Goal: Complete application form: Complete application form

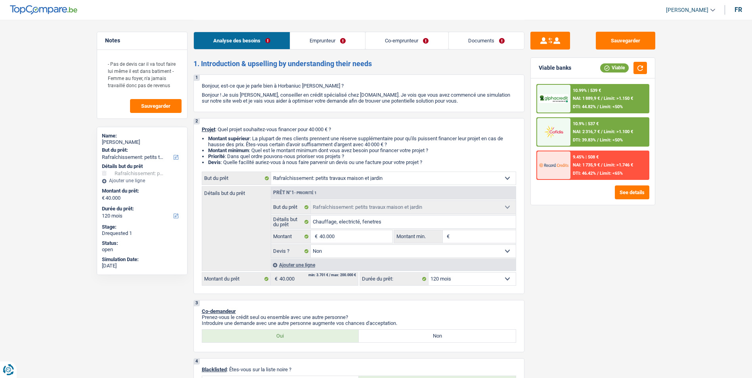
select select "houseOrGarden"
select select "120"
select select "houseOrGarden"
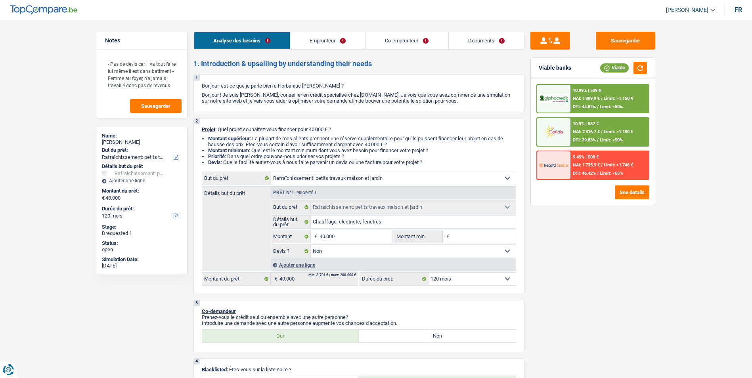
select select "false"
select select "120"
select select "worker"
select select "housewife"
select select "netSalary"
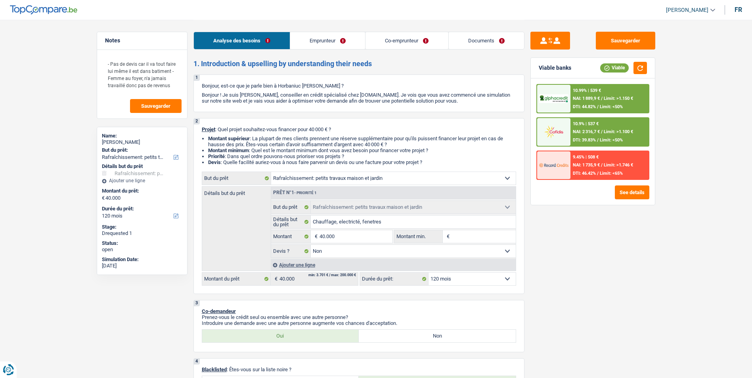
select select "familyAllowances"
select select "rents"
select select "carLoan"
select select "60"
select select "houseOrGarden"
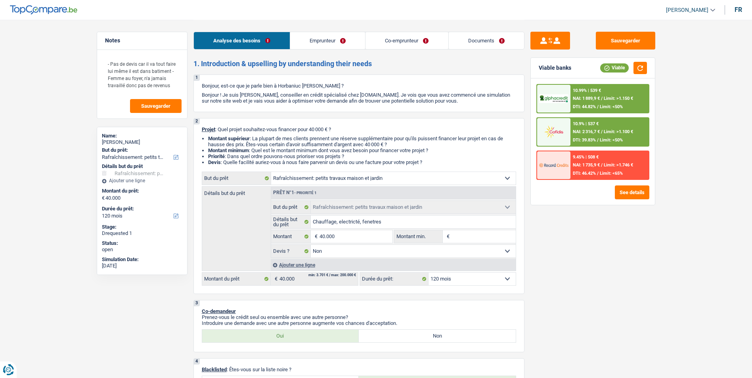
select select "houseOrGarden"
select select "false"
select select "120"
select select "32"
select select "married"
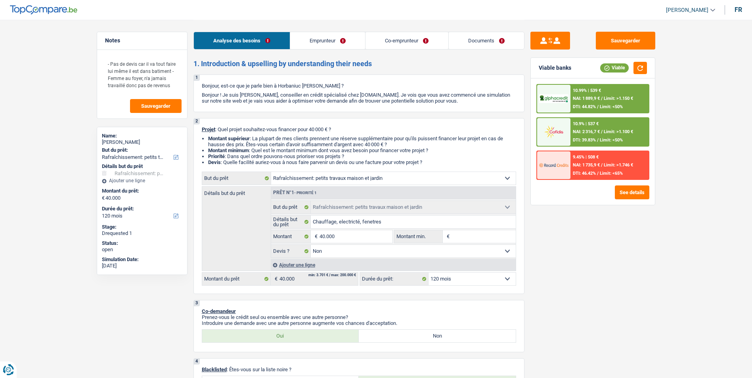
click at [337, 45] on link "Emprunteur" at bounding box center [327, 40] width 75 height 17
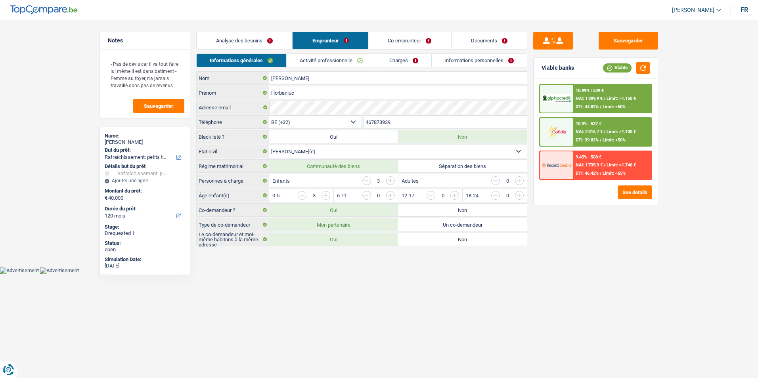
click at [401, 44] on link "Co-emprunteur" at bounding box center [410, 40] width 82 height 17
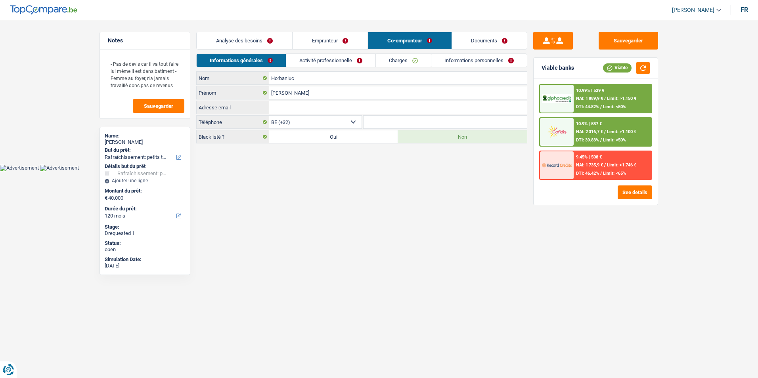
click at [483, 46] on link "Documents" at bounding box center [489, 40] width 75 height 17
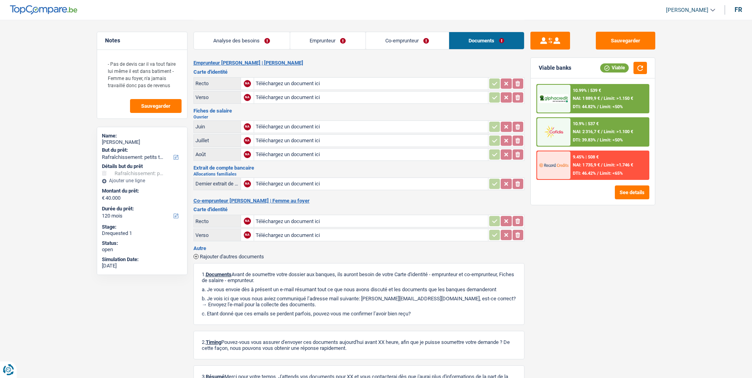
click at [263, 44] on link "Analyse des besoins" at bounding box center [242, 40] width 96 height 17
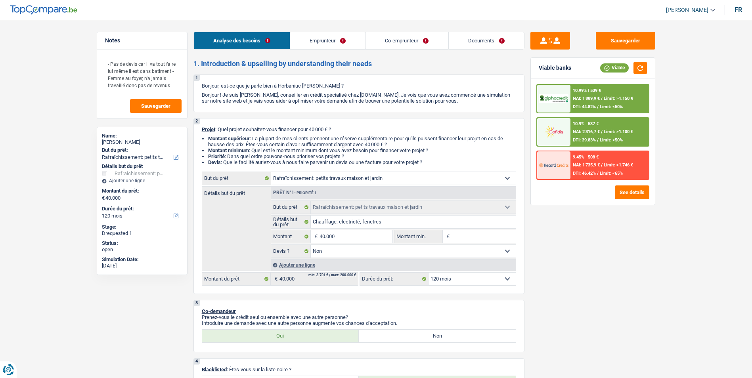
click at [314, 42] on link "Emprunteur" at bounding box center [327, 40] width 75 height 17
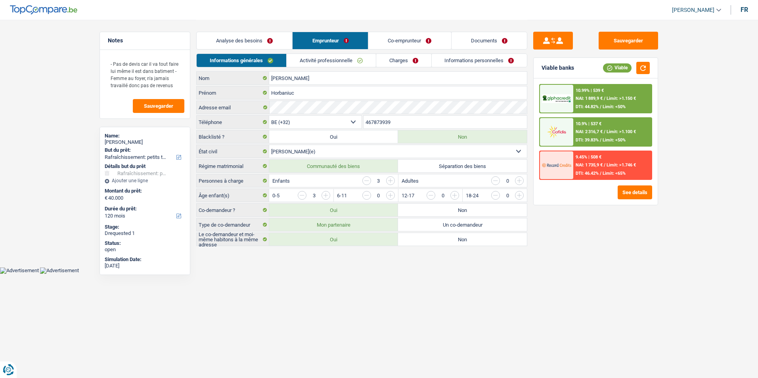
click at [375, 44] on link "Co-emprunteur" at bounding box center [410, 40] width 82 height 17
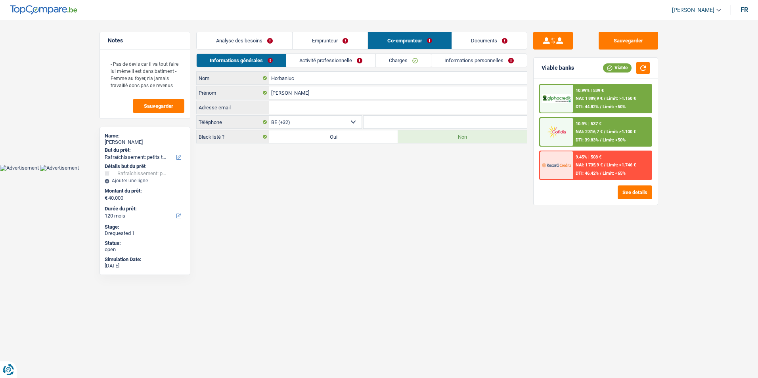
click at [478, 40] on link "Documents" at bounding box center [489, 40] width 75 height 17
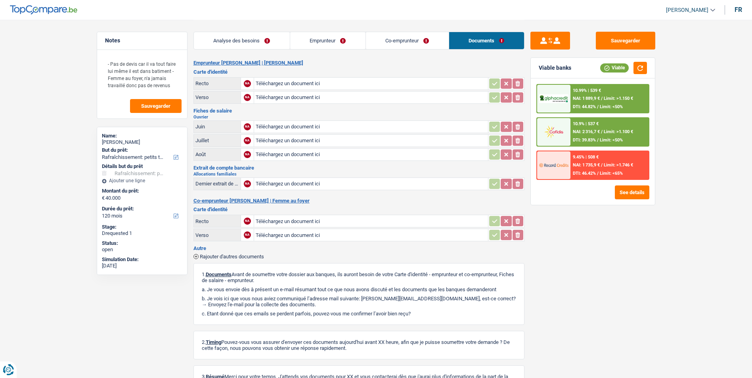
click at [393, 38] on link "Co-emprunteur" at bounding box center [407, 40] width 83 height 17
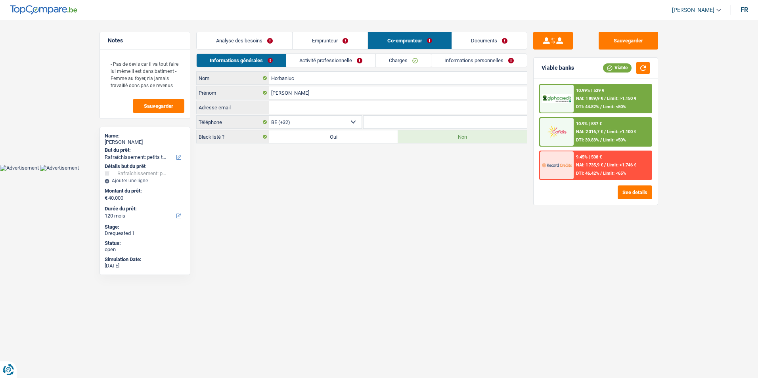
click at [332, 42] on link "Emprunteur" at bounding box center [330, 40] width 75 height 17
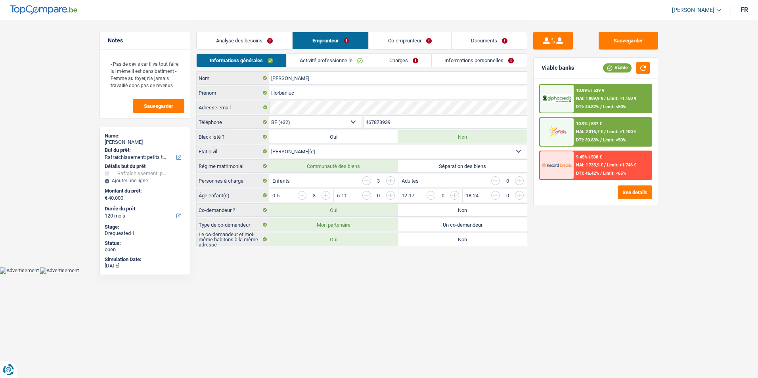
click at [264, 42] on link "Analyse des besoins" at bounding box center [245, 40] width 96 height 17
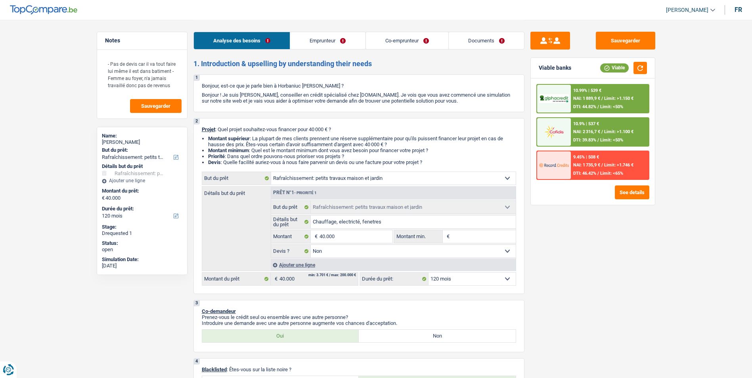
click at [308, 44] on link "Emprunteur" at bounding box center [327, 40] width 75 height 17
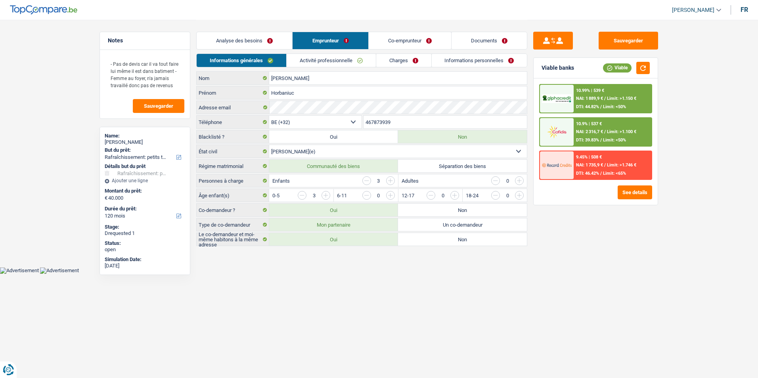
click at [388, 41] on link "Co-emprunteur" at bounding box center [410, 40] width 82 height 17
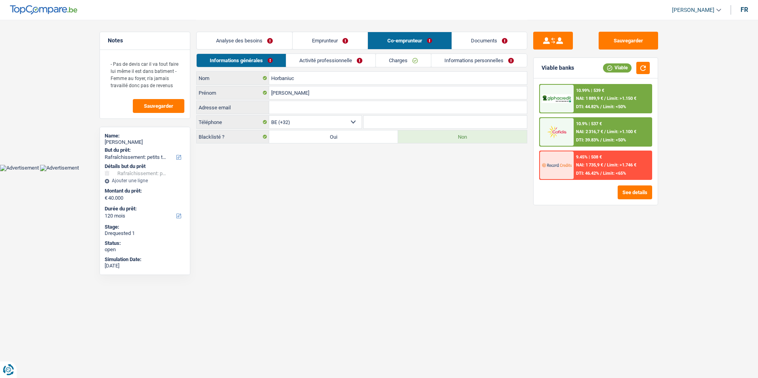
click at [476, 36] on link "Documents" at bounding box center [489, 40] width 75 height 17
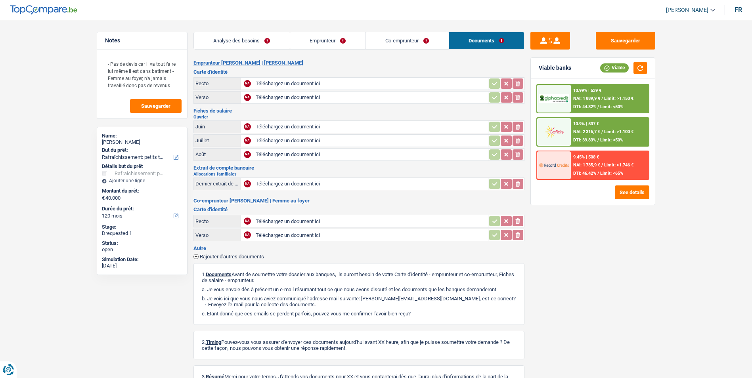
click at [429, 40] on link "Co-emprunteur" at bounding box center [407, 40] width 83 height 17
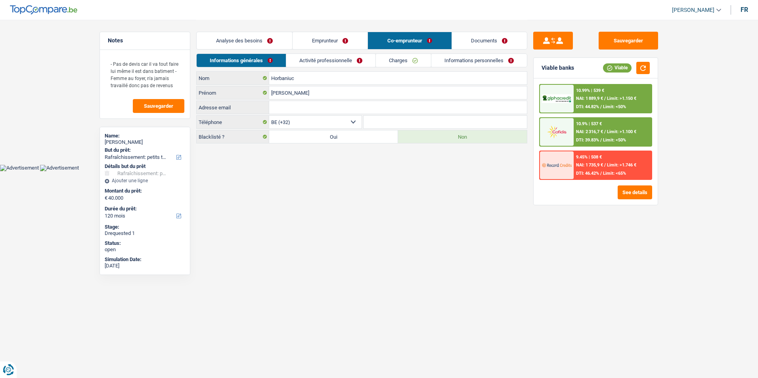
click at [323, 46] on link "Emprunteur" at bounding box center [330, 40] width 75 height 17
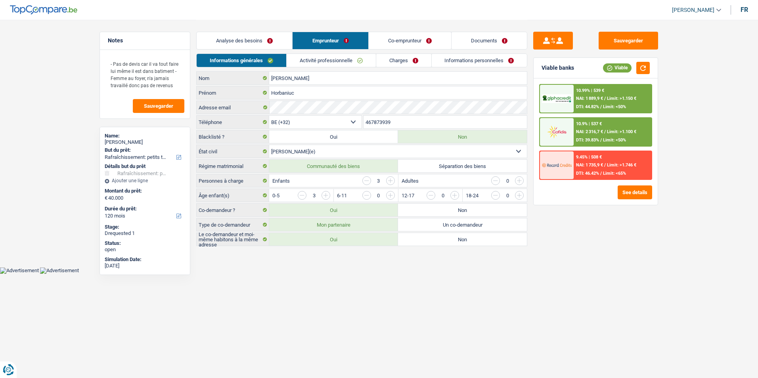
click at [274, 45] on link "Analyse des besoins" at bounding box center [245, 40] width 96 height 17
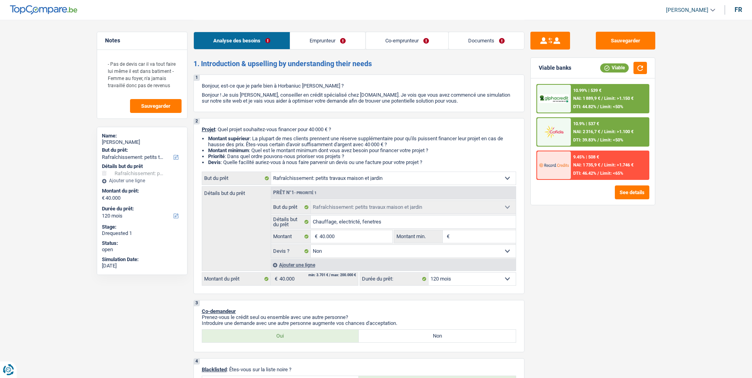
click at [352, 44] on link "Emprunteur" at bounding box center [327, 40] width 75 height 17
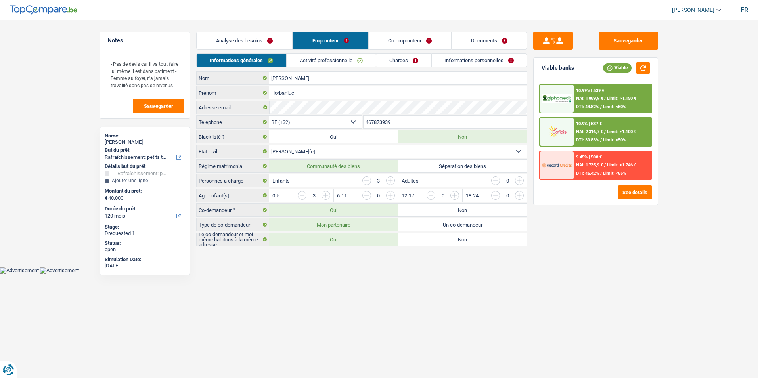
click at [411, 44] on link "Co-emprunteur" at bounding box center [410, 40] width 82 height 17
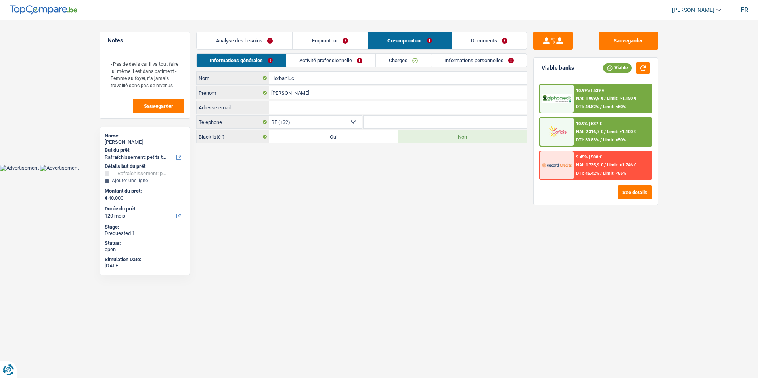
click at [474, 39] on link "Documents" at bounding box center [489, 40] width 75 height 17
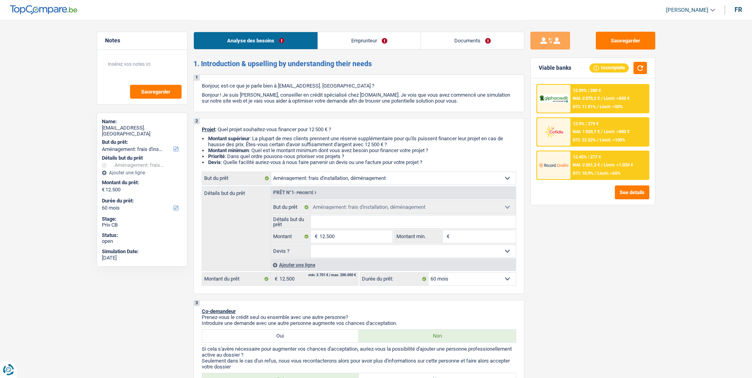
select select "movingOrInstallation"
select select "60"
select select "movingOrInstallation"
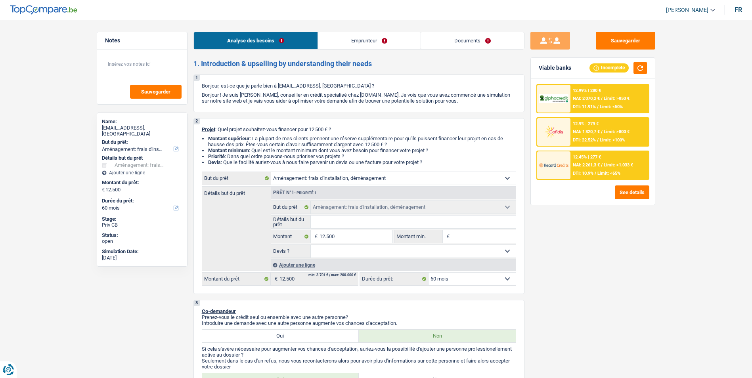
select select "60"
select select "worker"
select select "netSalary"
select select "liveWithParents"
select select "movingOrInstallation"
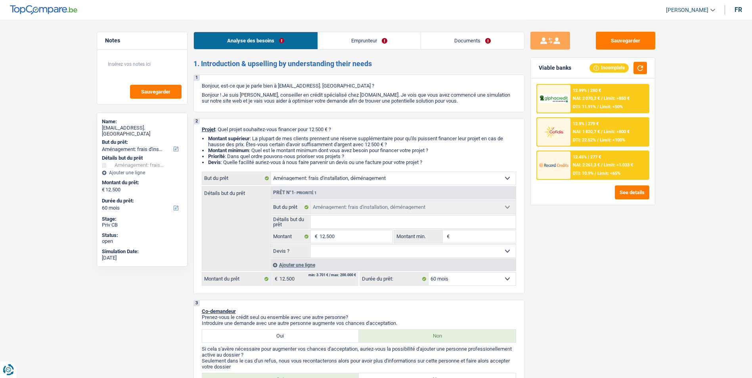
select select "movingOrInstallation"
select select "60"
click at [373, 40] on link "Emprunteur" at bounding box center [369, 40] width 103 height 17
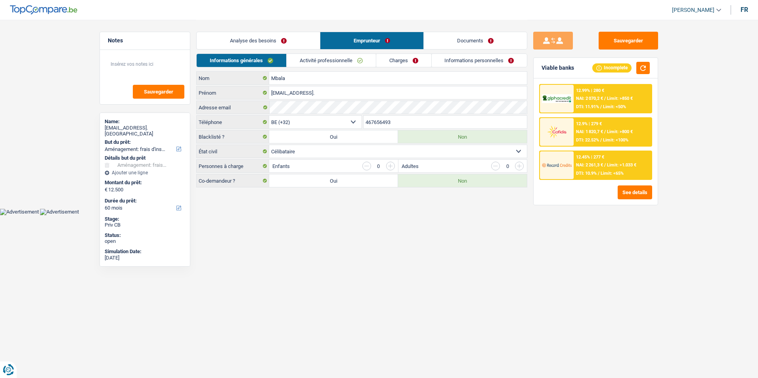
click at [467, 40] on link "Documents" at bounding box center [475, 40] width 103 height 17
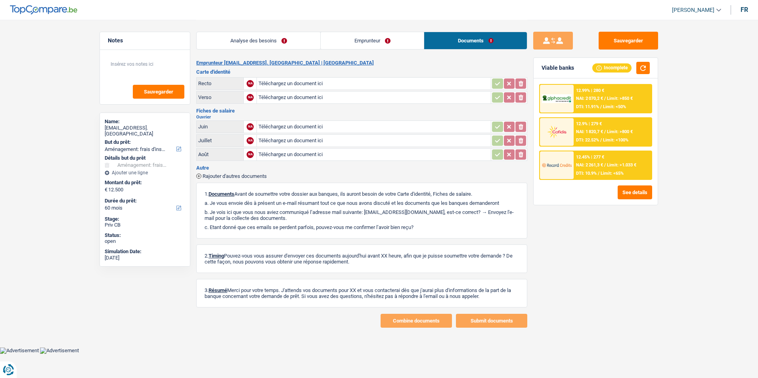
click at [254, 43] on link "Analyse des besoins" at bounding box center [259, 40] width 124 height 17
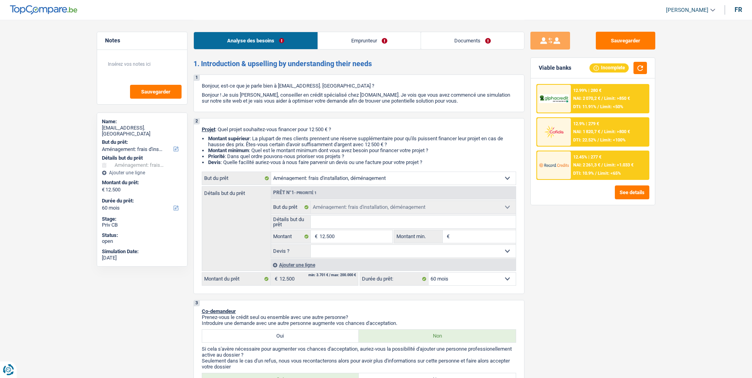
click at [336, 42] on link "Emprunteur" at bounding box center [369, 40] width 103 height 17
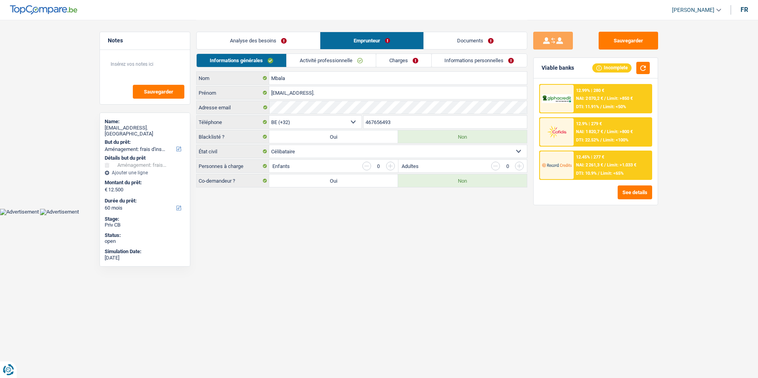
click at [450, 42] on link "Documents" at bounding box center [475, 40] width 103 height 17
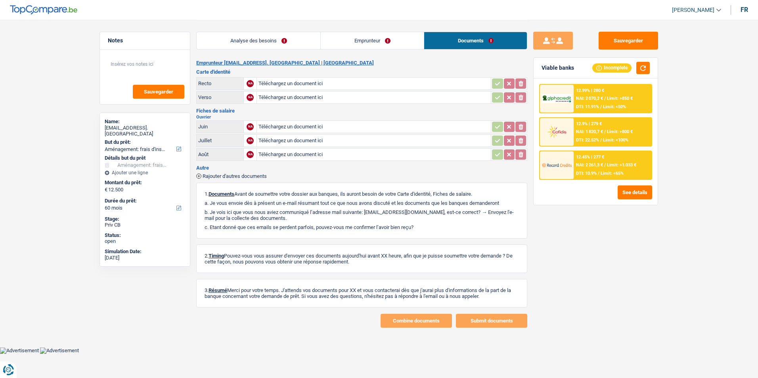
click at [390, 41] on link "Emprunteur" at bounding box center [372, 40] width 103 height 17
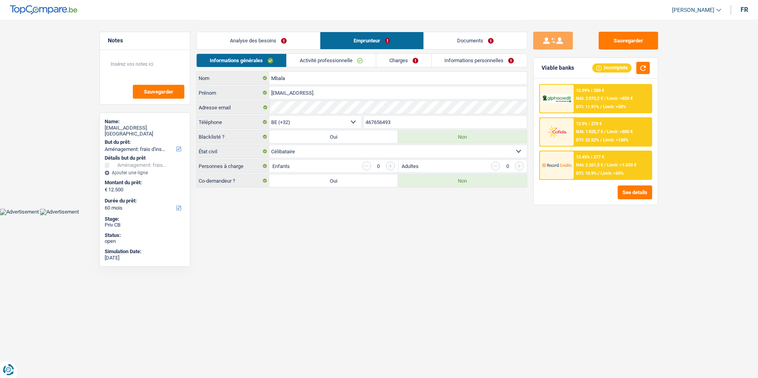
click at [301, 40] on link "Analyse des besoins" at bounding box center [258, 40] width 123 height 17
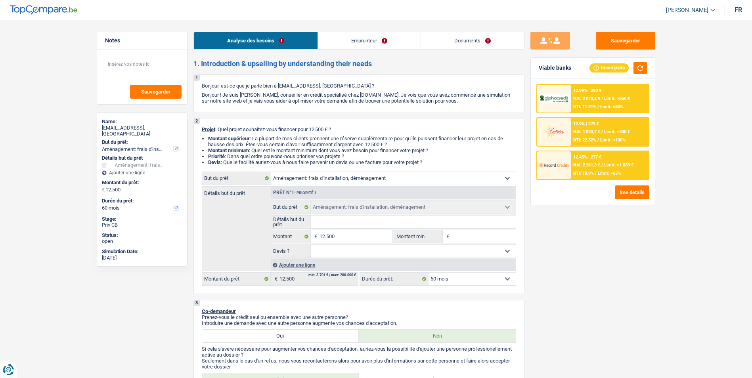
click at [350, 38] on link "Emprunteur" at bounding box center [369, 40] width 103 height 17
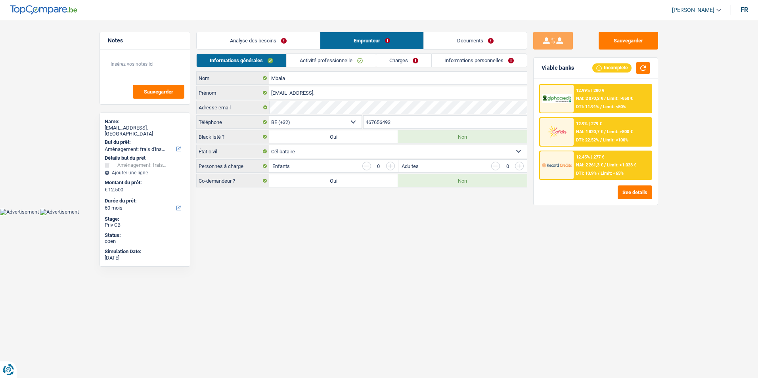
click at [460, 41] on link "Documents" at bounding box center [475, 40] width 103 height 17
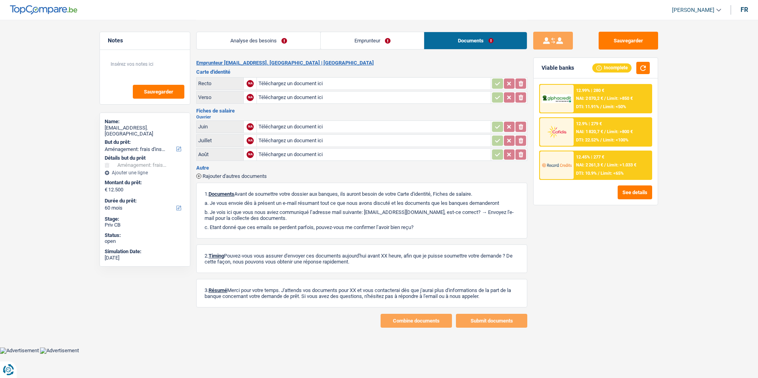
click at [375, 37] on link "Emprunteur" at bounding box center [372, 40] width 103 height 17
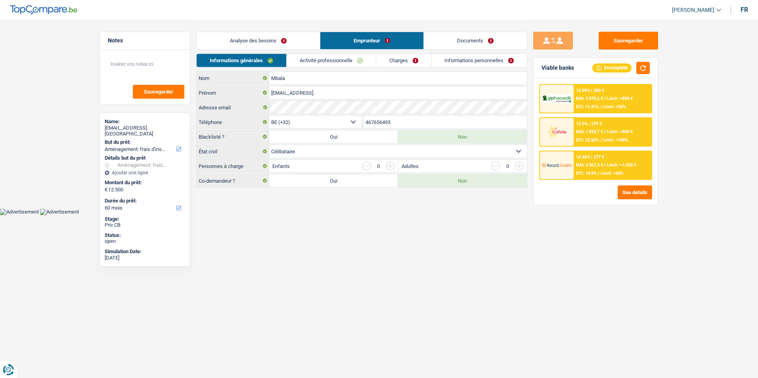
click at [285, 40] on link "Analyse des besoins" at bounding box center [258, 40] width 123 height 17
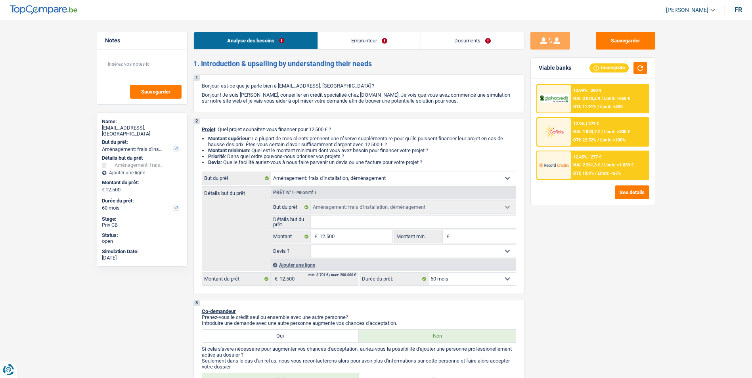
click at [381, 42] on link "Emprunteur" at bounding box center [369, 40] width 103 height 17
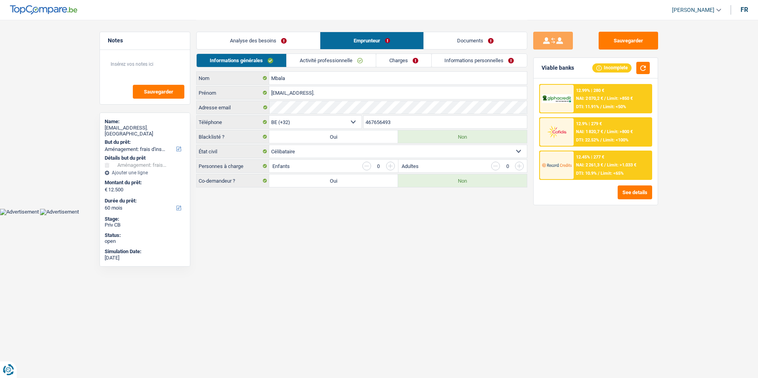
click at [454, 39] on link "Documents" at bounding box center [475, 40] width 103 height 17
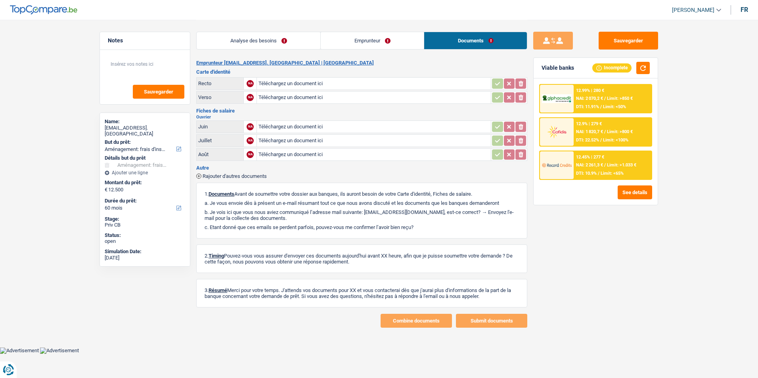
drag, startPoint x: 294, startPoint y: 41, endPoint x: 299, endPoint y: 41, distance: 4.8
click at [294, 41] on link "Analyse des besoins" at bounding box center [259, 40] width 124 height 17
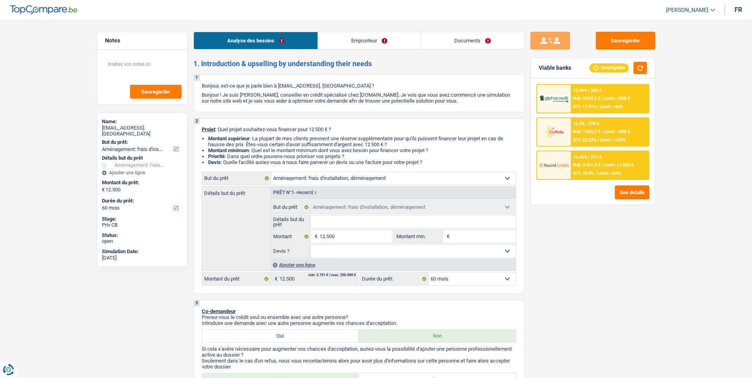
click at [350, 41] on link "Emprunteur" at bounding box center [369, 40] width 103 height 17
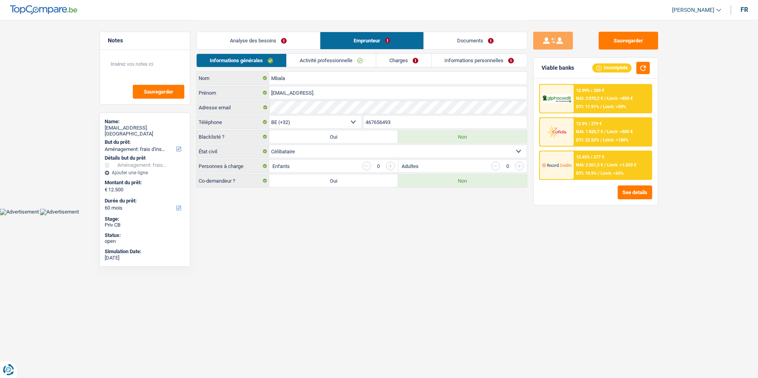
click at [435, 37] on link "Documents" at bounding box center [475, 40] width 103 height 17
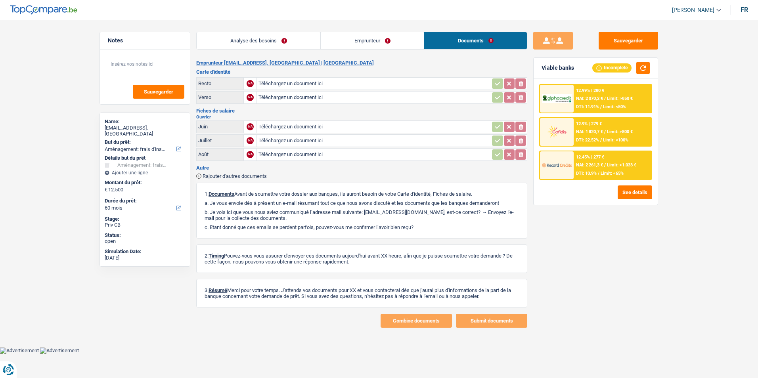
click at [384, 40] on link "Emprunteur" at bounding box center [372, 40] width 103 height 17
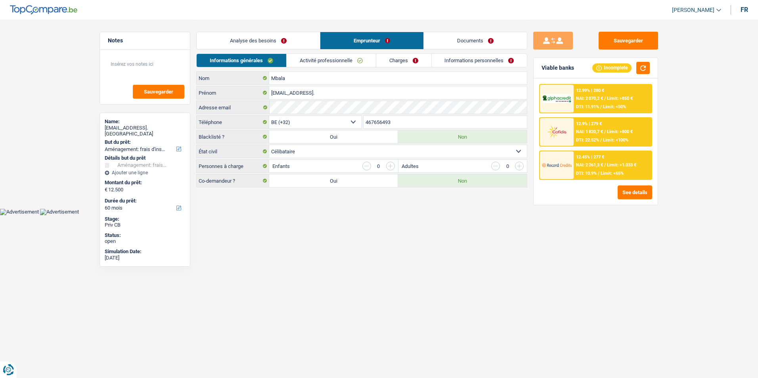
click at [275, 36] on link "Analyse des besoins" at bounding box center [258, 40] width 123 height 17
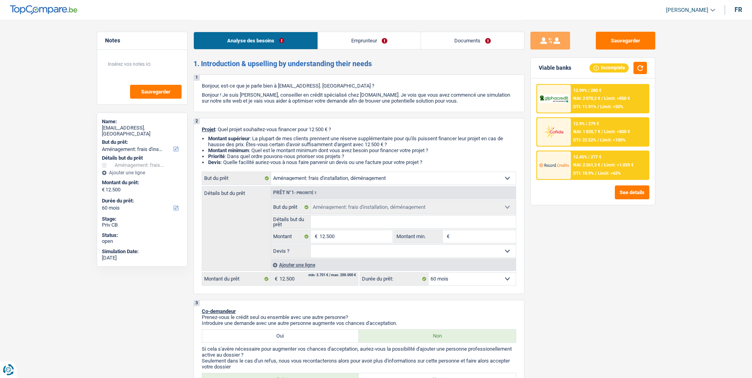
click at [334, 34] on link "Emprunteur" at bounding box center [369, 40] width 103 height 17
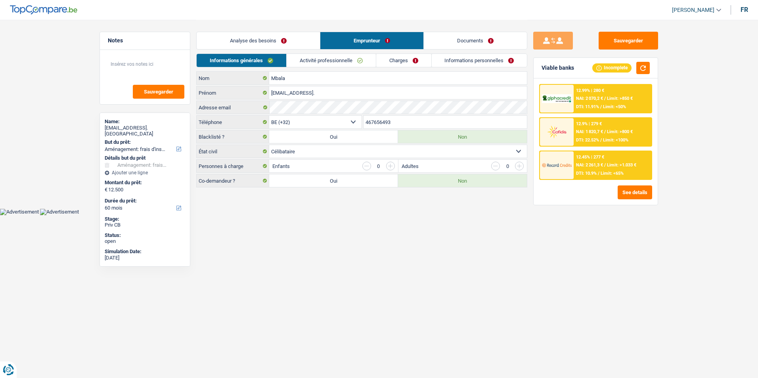
click at [454, 37] on link "Documents" at bounding box center [475, 40] width 103 height 17
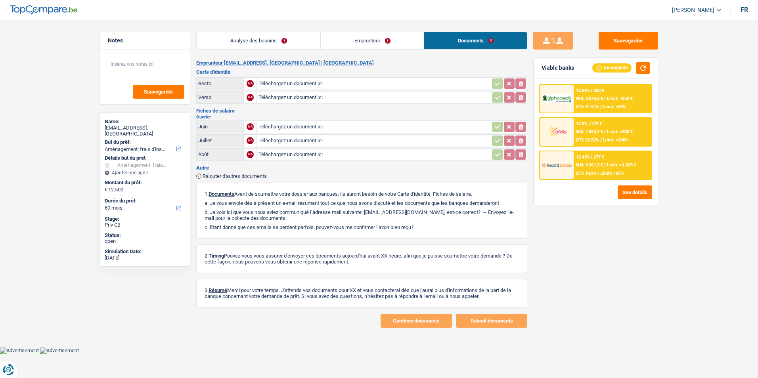
click at [389, 37] on link "Emprunteur" at bounding box center [372, 40] width 103 height 17
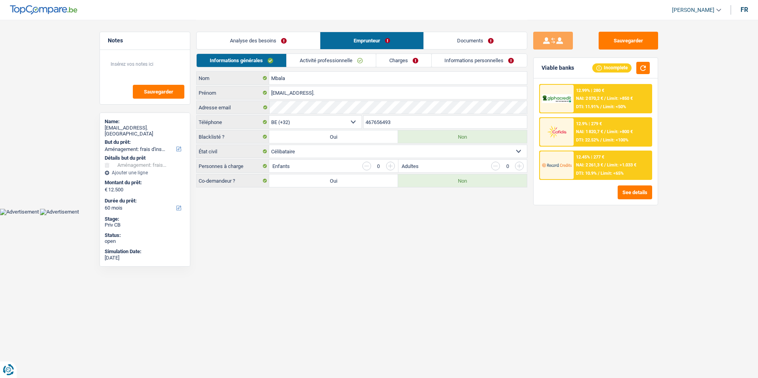
click at [282, 37] on link "Analyse des besoins" at bounding box center [258, 40] width 123 height 17
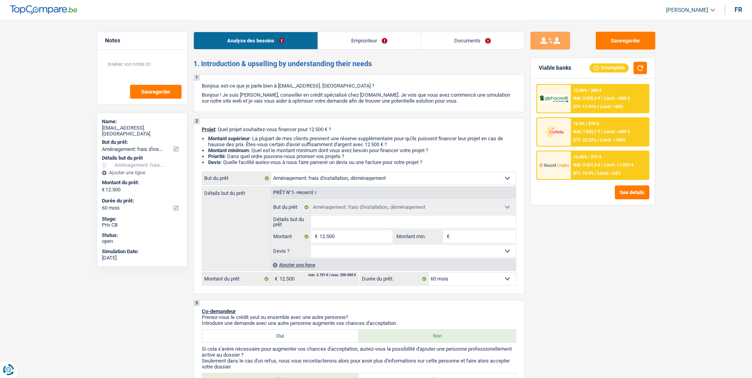
click at [353, 40] on link "Emprunteur" at bounding box center [369, 40] width 103 height 17
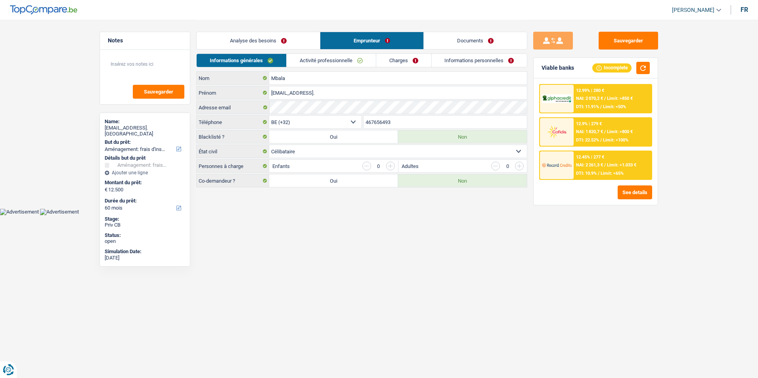
click at [465, 39] on link "Documents" at bounding box center [475, 40] width 103 height 17
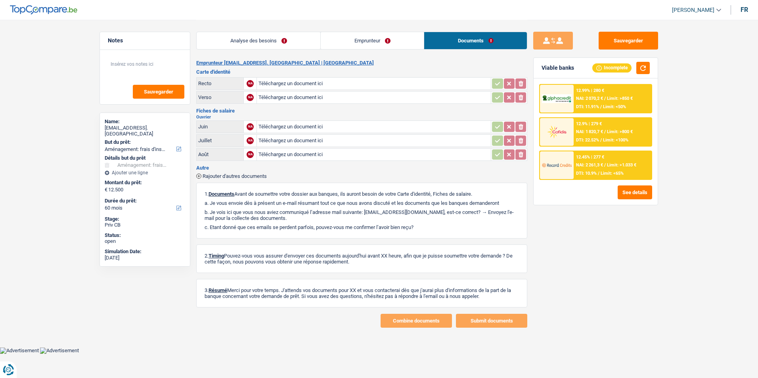
click at [396, 39] on link "Emprunteur" at bounding box center [372, 40] width 103 height 17
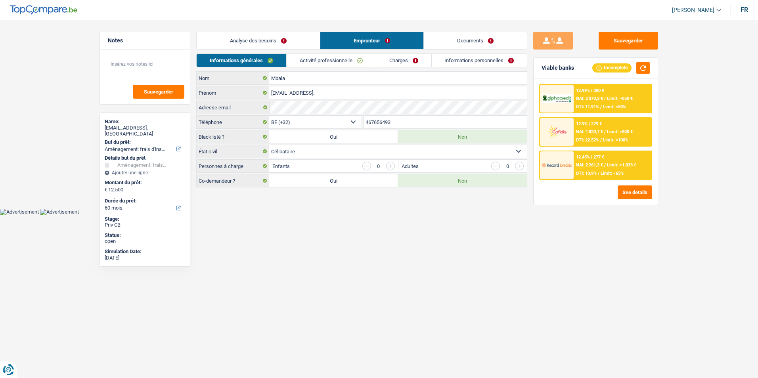
click at [285, 42] on link "Analyse des besoins" at bounding box center [258, 40] width 123 height 17
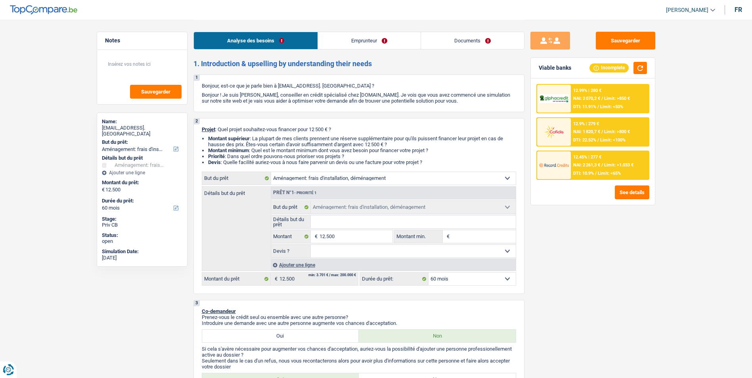
click at [363, 40] on link "Emprunteur" at bounding box center [369, 40] width 103 height 17
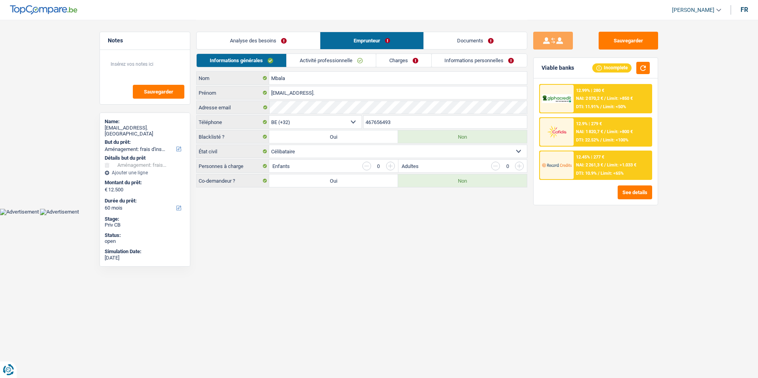
click at [299, 42] on link "Analyse des besoins" at bounding box center [258, 40] width 123 height 17
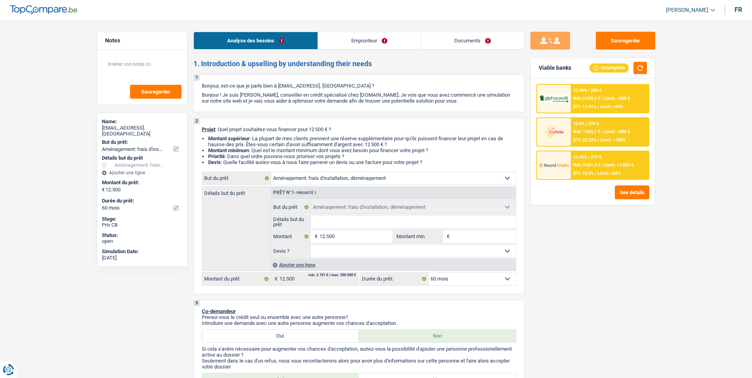
click at [347, 37] on link "Emprunteur" at bounding box center [369, 40] width 103 height 17
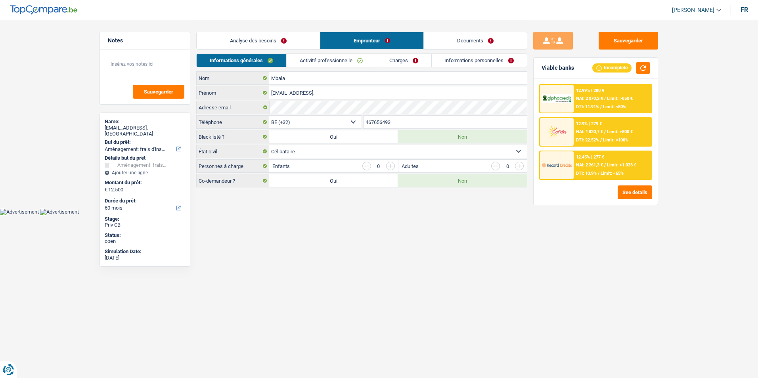
click at [452, 40] on link "Documents" at bounding box center [475, 40] width 103 height 17
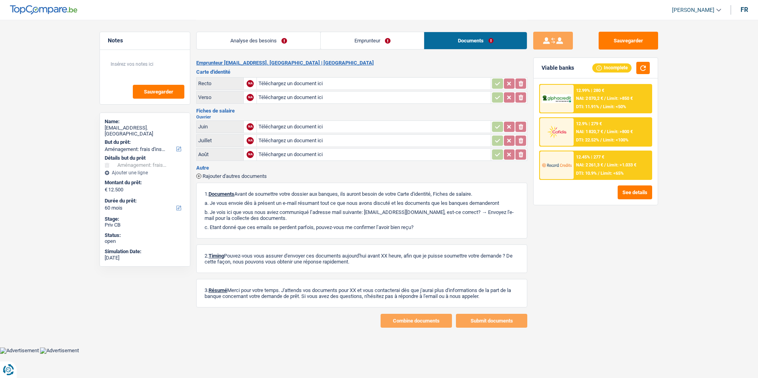
click at [340, 40] on link "Emprunteur" at bounding box center [372, 40] width 103 height 17
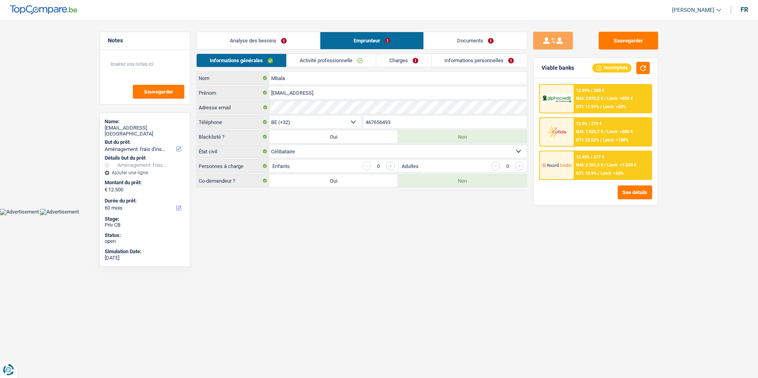
click at [256, 38] on link "Analyse des besoins" at bounding box center [258, 40] width 123 height 17
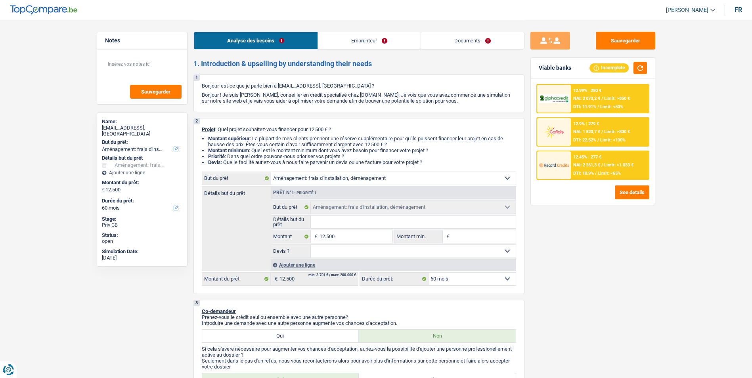
click at [326, 40] on link "Emprunteur" at bounding box center [369, 40] width 103 height 17
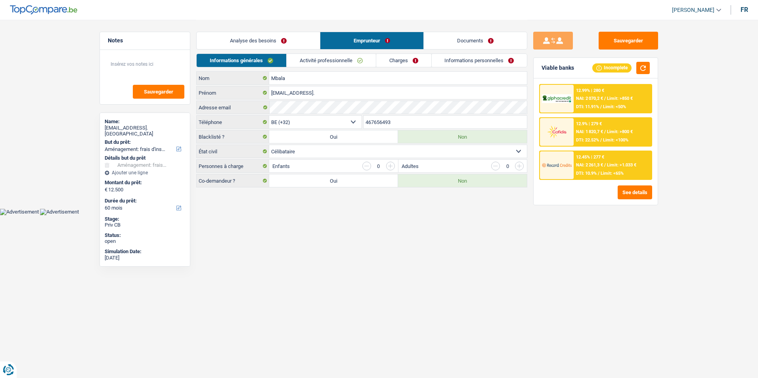
click at [469, 42] on link "Documents" at bounding box center [475, 40] width 103 height 17
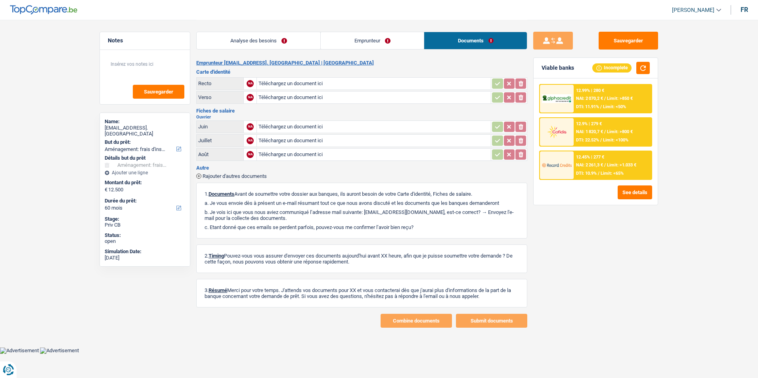
click at [405, 38] on link "Emprunteur" at bounding box center [372, 40] width 103 height 17
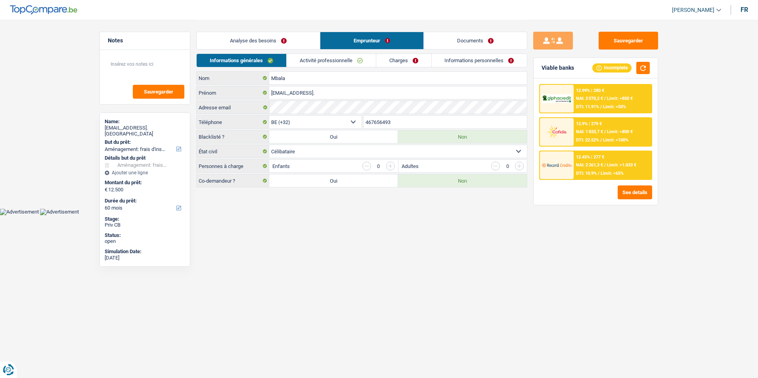
click at [294, 44] on link "Analyse des besoins" at bounding box center [258, 40] width 123 height 17
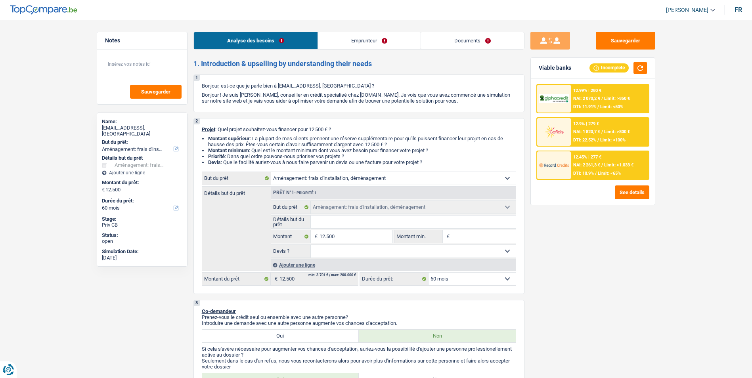
click at [345, 43] on link "Emprunteur" at bounding box center [369, 40] width 103 height 17
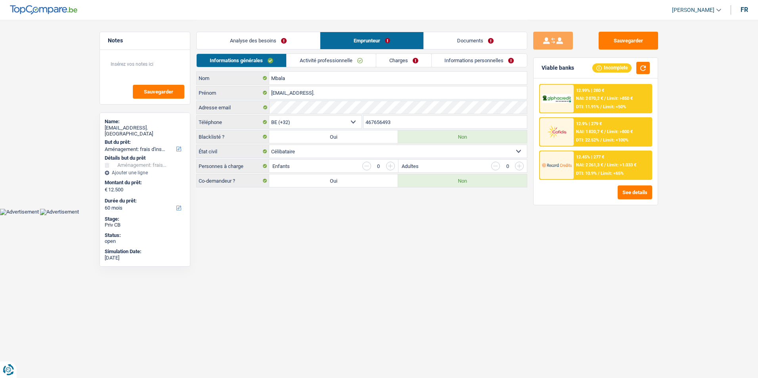
click at [437, 41] on link "Documents" at bounding box center [475, 40] width 103 height 17
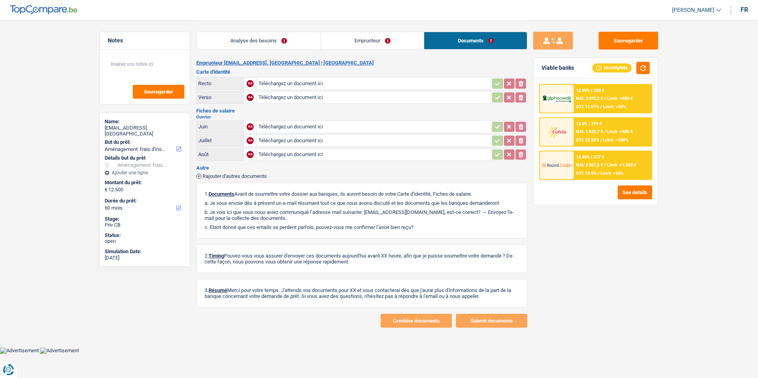
click at [398, 41] on link "Emprunteur" at bounding box center [372, 40] width 103 height 17
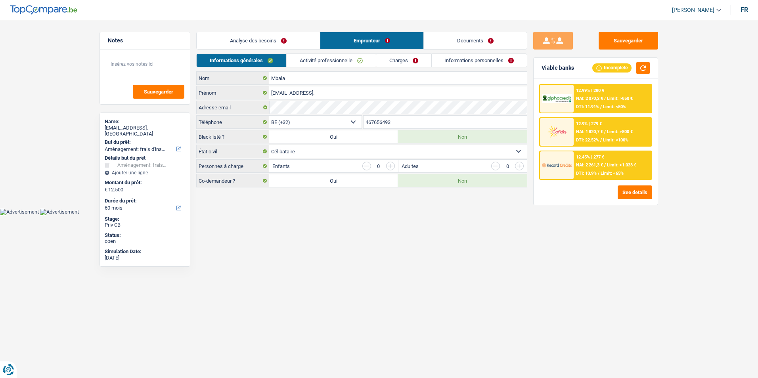
click at [259, 37] on link "Analyse des besoins" at bounding box center [258, 40] width 123 height 17
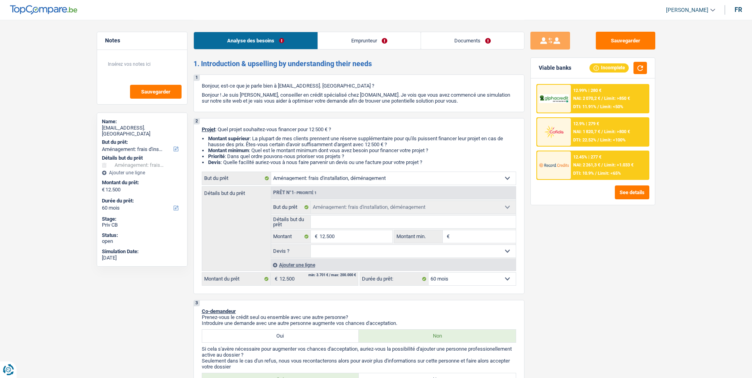
drag, startPoint x: 334, startPoint y: 38, endPoint x: 408, endPoint y: 37, distance: 74.1
click at [334, 38] on link "Emprunteur" at bounding box center [369, 40] width 103 height 17
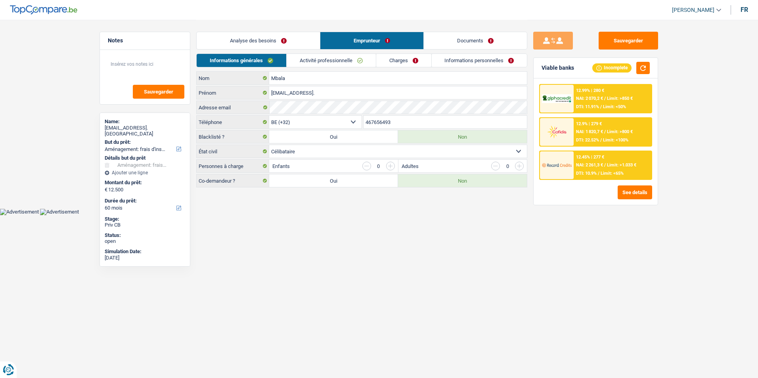
click at [439, 36] on link "Documents" at bounding box center [475, 40] width 103 height 17
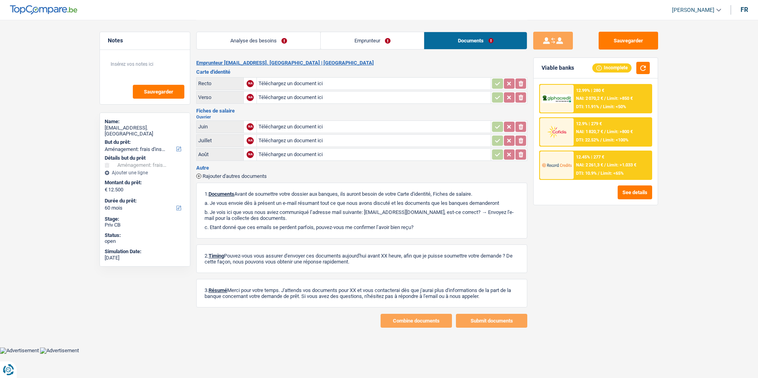
click at [382, 36] on link "Emprunteur" at bounding box center [372, 40] width 103 height 17
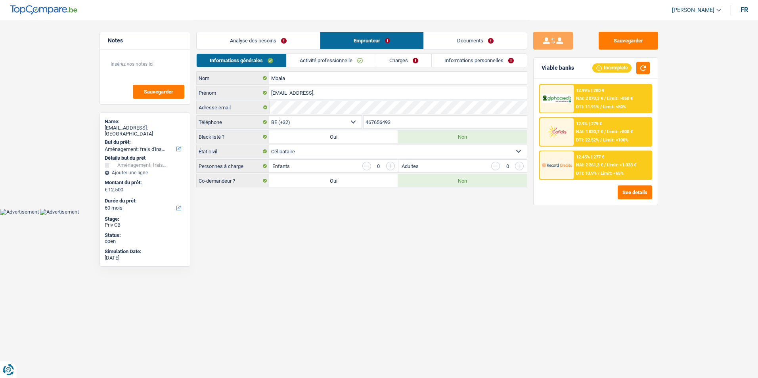
click at [296, 41] on link "Analyse des besoins" at bounding box center [258, 40] width 123 height 17
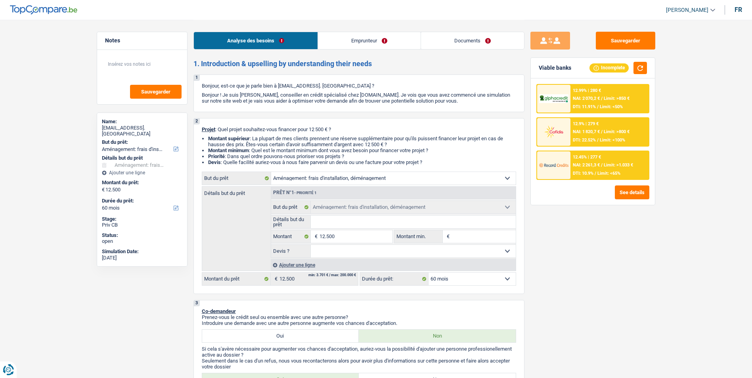
click at [369, 41] on link "Emprunteur" at bounding box center [369, 40] width 103 height 17
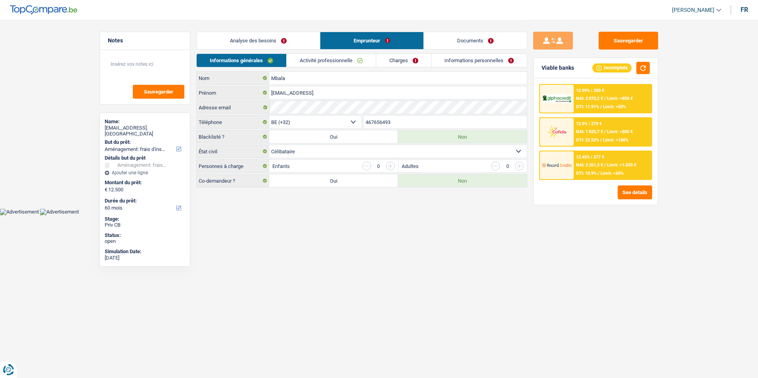
click at [344, 60] on link "Activité professionnelle" at bounding box center [331, 60] width 89 height 13
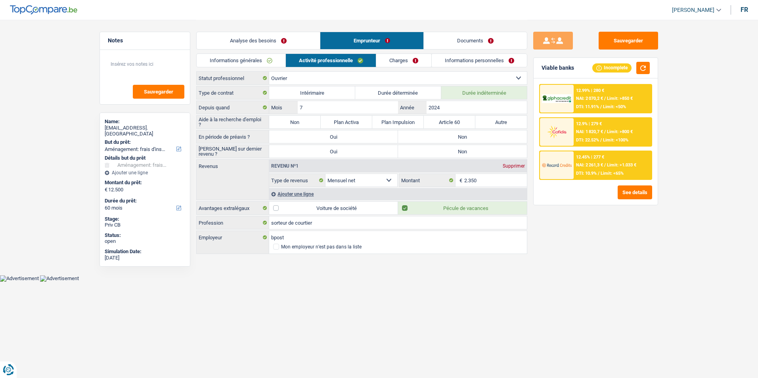
click at [395, 61] on link "Charges" at bounding box center [403, 60] width 55 height 13
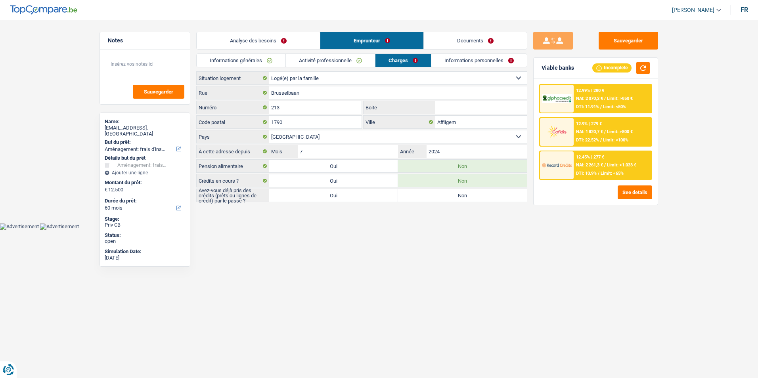
click at [330, 64] on link "Activité professionnelle" at bounding box center [330, 60] width 89 height 13
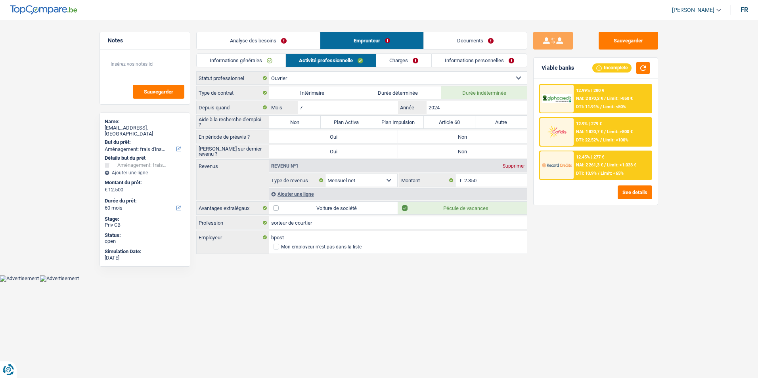
click at [258, 65] on link "Informations générales" at bounding box center [241, 60] width 89 height 13
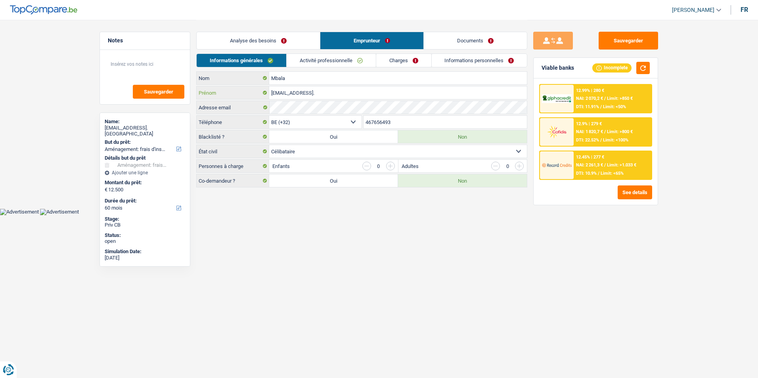
click at [336, 93] on input "[EMAIL_ADDRESS]." at bounding box center [398, 92] width 258 height 13
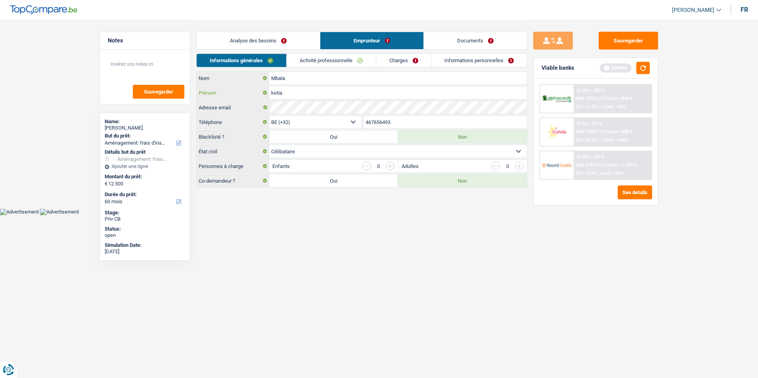
type input "ketia"
click at [360, 215] on html "Vous avez le contrôle de vos données Nous utilisons des cookies, tout comme nos…" at bounding box center [379, 107] width 758 height 215
click at [279, 43] on link "Analyse des besoins" at bounding box center [258, 40] width 123 height 17
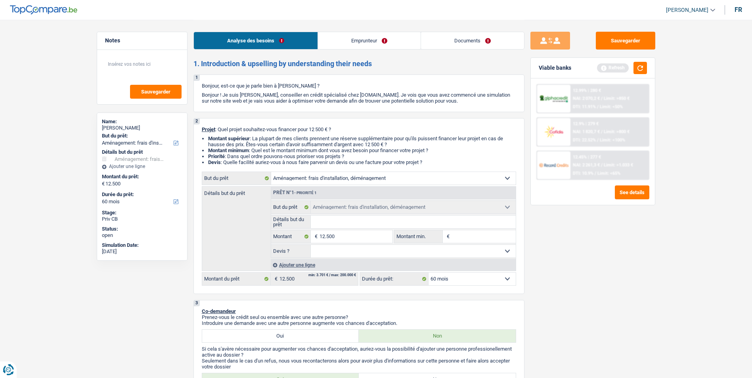
click at [380, 44] on link "Emprunteur" at bounding box center [369, 40] width 103 height 17
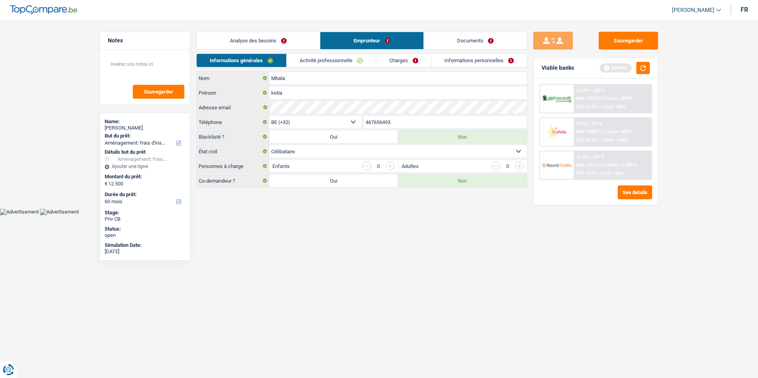
click at [475, 40] on link "Documents" at bounding box center [475, 40] width 103 height 17
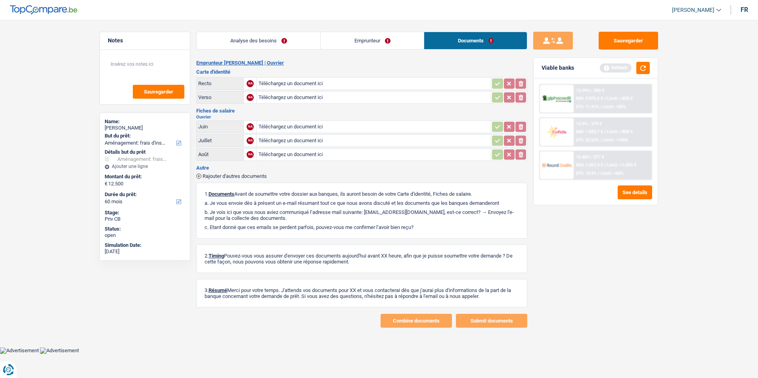
click at [300, 33] on link "Analyse des besoins" at bounding box center [259, 40] width 124 height 17
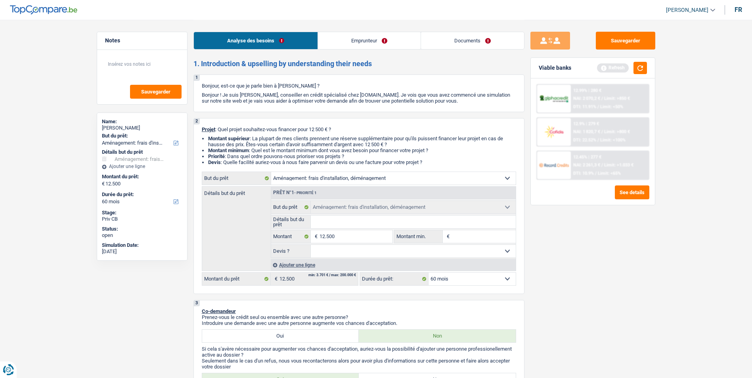
click at [353, 40] on link "Emprunteur" at bounding box center [369, 40] width 103 height 17
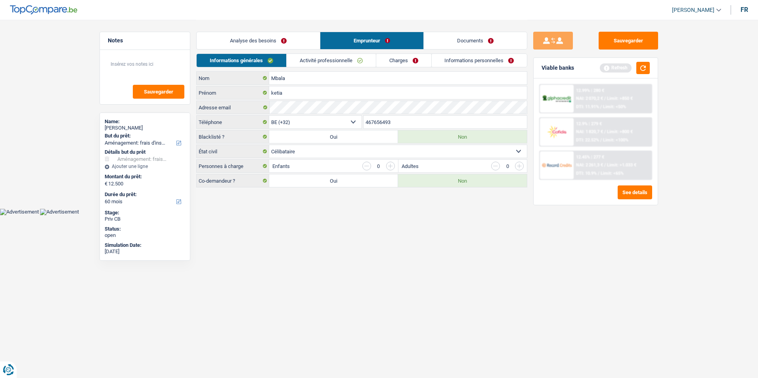
click at [430, 42] on link "Documents" at bounding box center [475, 40] width 103 height 17
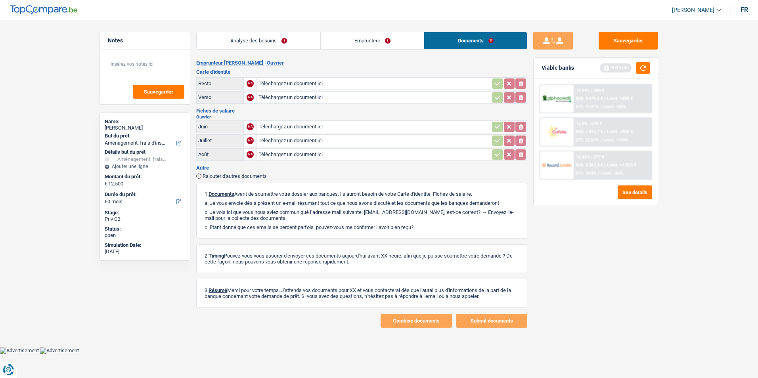
click at [385, 40] on link "Emprunteur" at bounding box center [372, 40] width 103 height 17
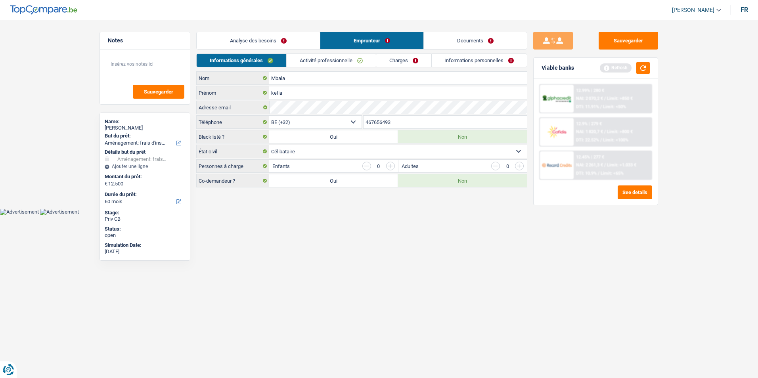
click at [268, 36] on link "Analyse des besoins" at bounding box center [258, 40] width 123 height 17
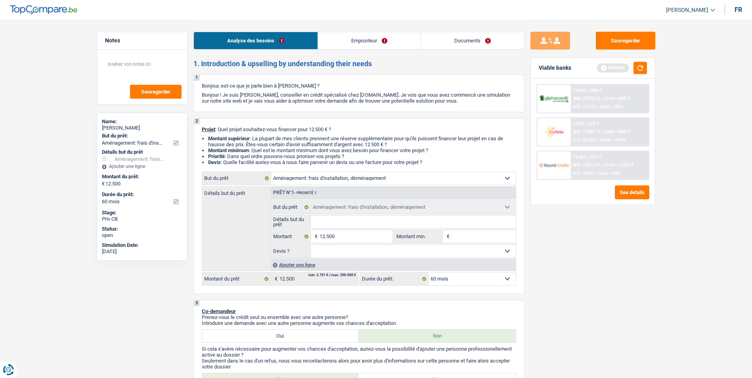
click at [344, 42] on link "Emprunteur" at bounding box center [369, 40] width 103 height 17
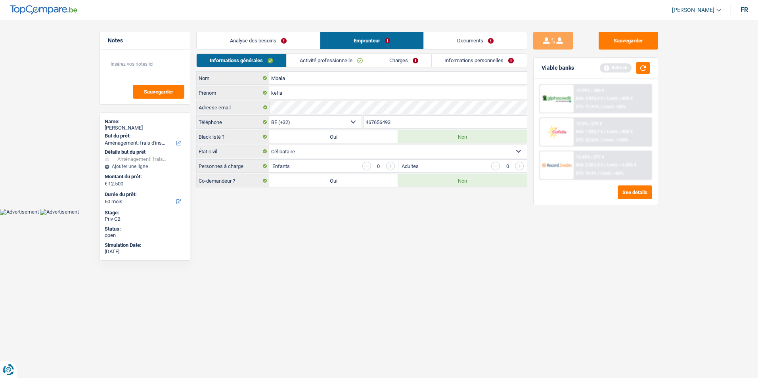
click at [321, 63] on link "Activité professionnelle" at bounding box center [331, 60] width 89 height 13
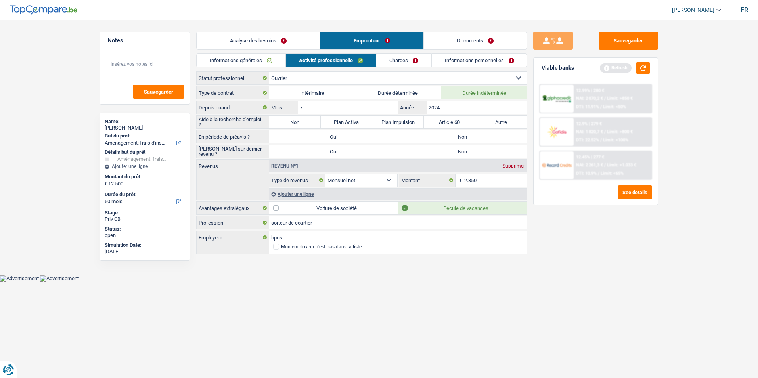
click at [420, 59] on link "Charges" at bounding box center [403, 60] width 55 height 13
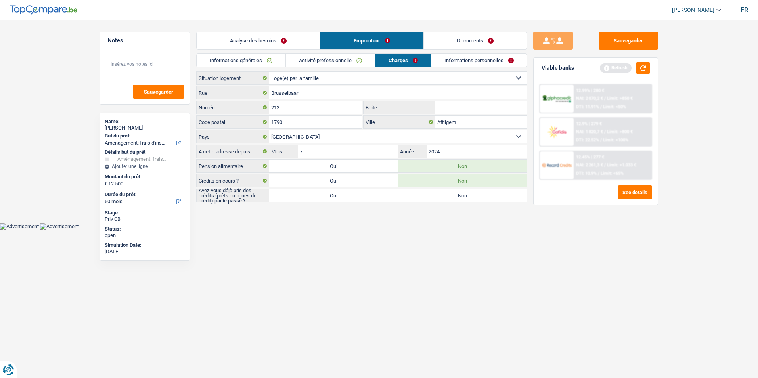
click at [460, 55] on link "Informations personnelles" at bounding box center [479, 60] width 96 height 13
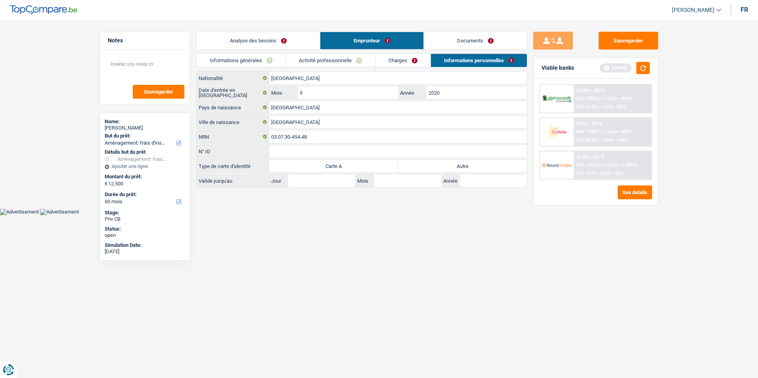
drag, startPoint x: 417, startPoint y: 55, endPoint x: 390, endPoint y: 57, distance: 26.6
click at [417, 54] on link "Charges" at bounding box center [402, 60] width 55 height 13
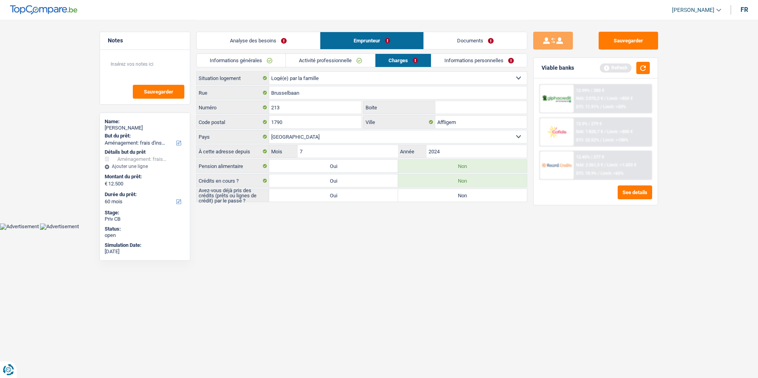
click at [325, 59] on link "Activité professionnelle" at bounding box center [330, 60] width 89 height 13
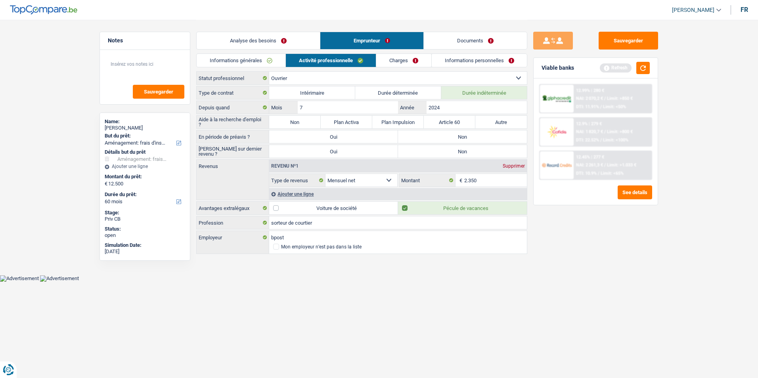
click at [391, 59] on link "Charges" at bounding box center [403, 60] width 55 height 13
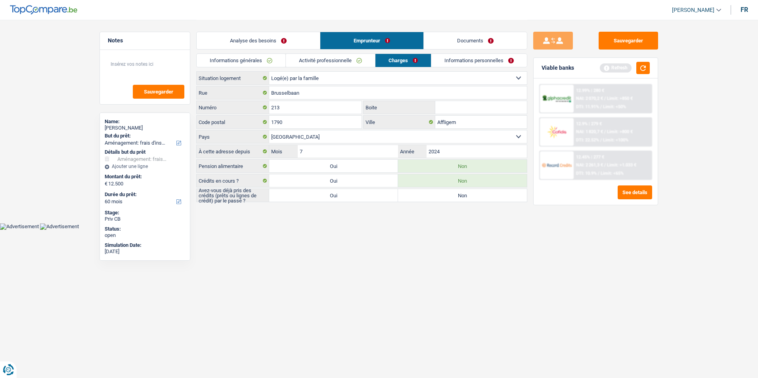
click at [449, 60] on link "Informations personnelles" at bounding box center [479, 60] width 96 height 13
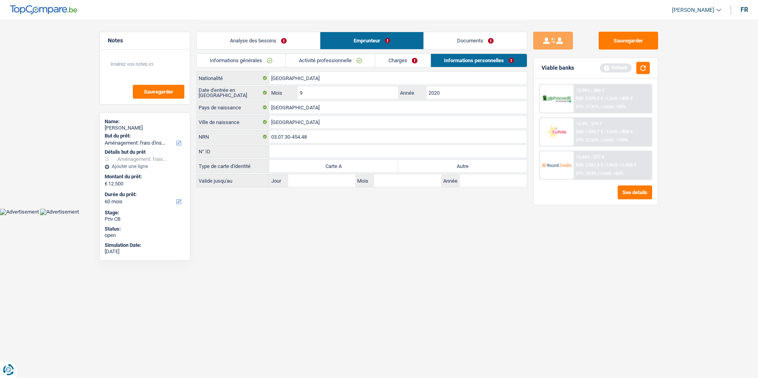
click at [404, 60] on link "Charges" at bounding box center [402, 60] width 55 height 13
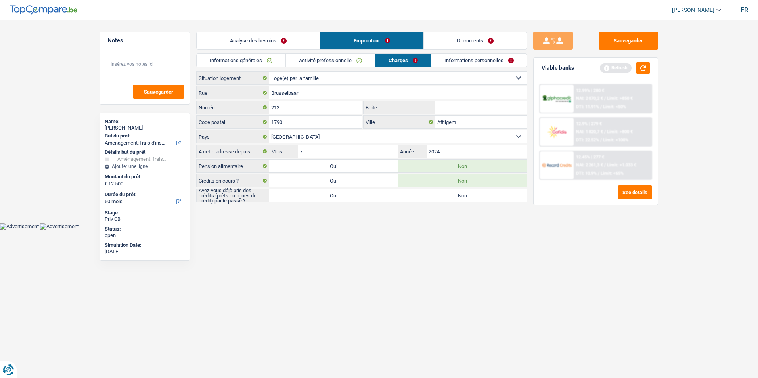
click at [307, 58] on link "Activité professionnelle" at bounding box center [330, 60] width 89 height 13
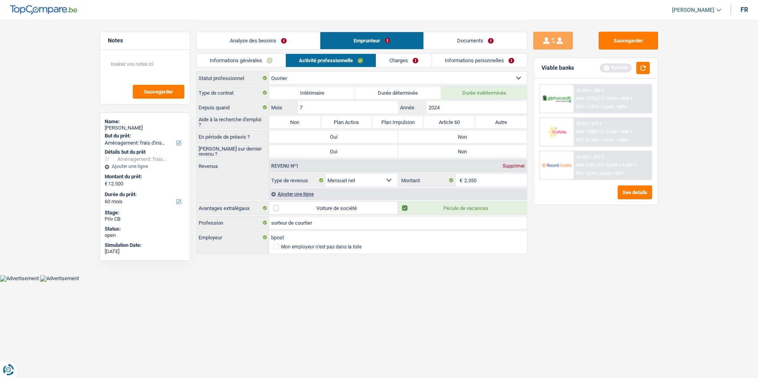
click at [245, 55] on link "Informations générales" at bounding box center [241, 60] width 89 height 13
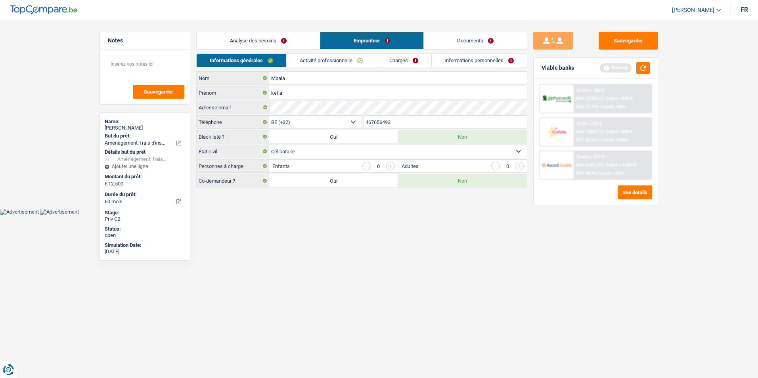
click at [269, 41] on link "Analyse des besoins" at bounding box center [258, 40] width 123 height 17
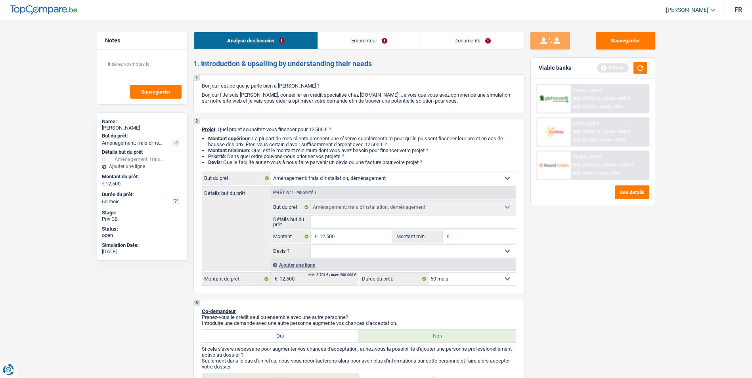
click at [336, 39] on link "Emprunteur" at bounding box center [369, 40] width 103 height 17
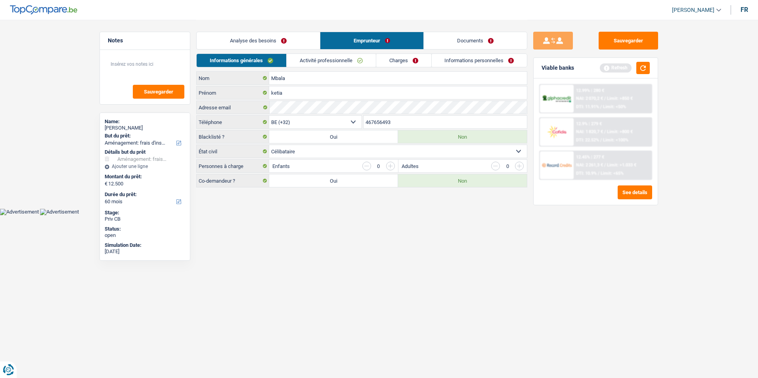
click at [327, 66] on link "Activité professionnelle" at bounding box center [331, 60] width 89 height 13
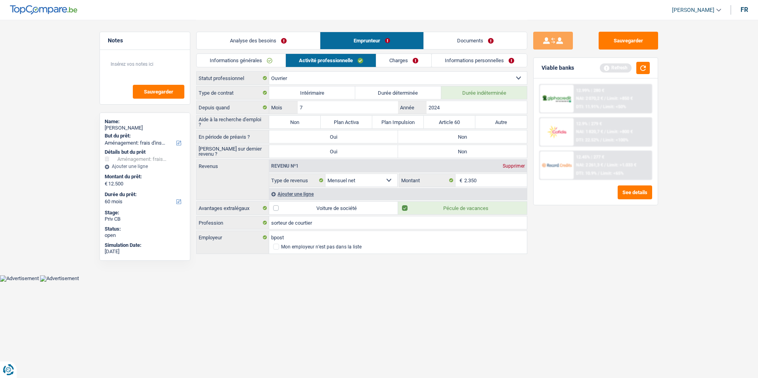
click at [432, 137] on label "Non" at bounding box center [462, 136] width 129 height 13
click at [432, 137] on input "Non" at bounding box center [462, 136] width 129 height 13
radio input "true"
click at [430, 149] on label "Non" at bounding box center [462, 151] width 129 height 13
click at [430, 149] on input "Non" at bounding box center [462, 151] width 129 height 13
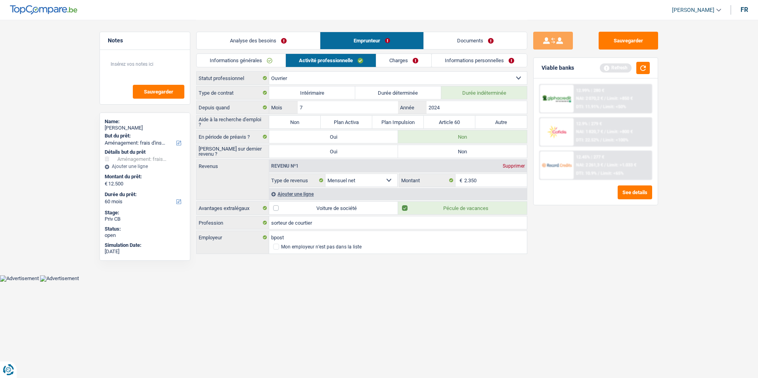
radio input "true"
click at [393, 64] on link "Charges" at bounding box center [403, 60] width 55 height 13
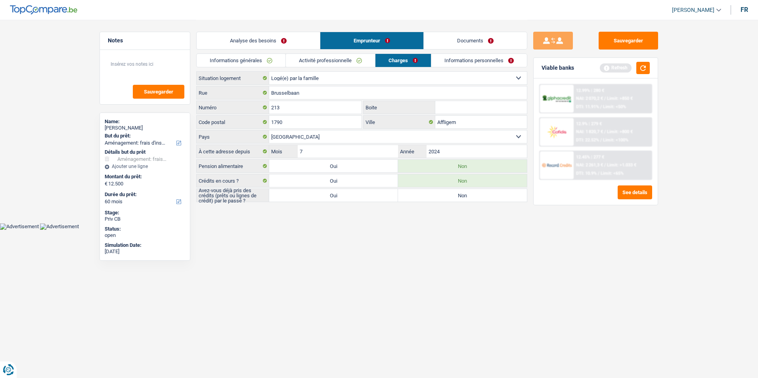
click at [368, 198] on label "Oui" at bounding box center [333, 195] width 129 height 13
click at [368, 198] on input "Oui" at bounding box center [333, 195] width 129 height 13
radio input "true"
click at [456, 62] on link "Informations personnelles" at bounding box center [480, 60] width 96 height 13
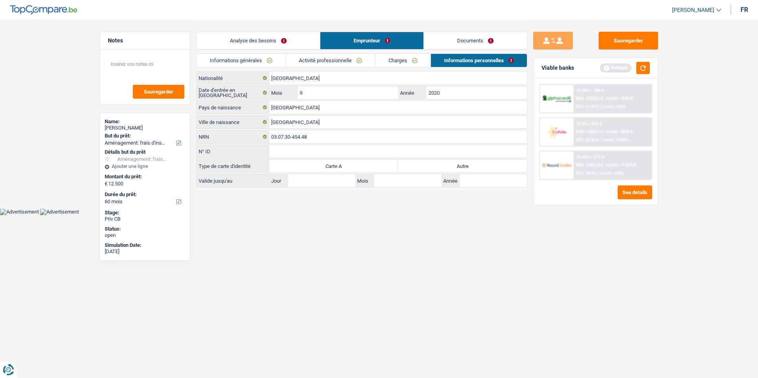
click at [310, 63] on link "Activité professionnelle" at bounding box center [330, 60] width 89 height 13
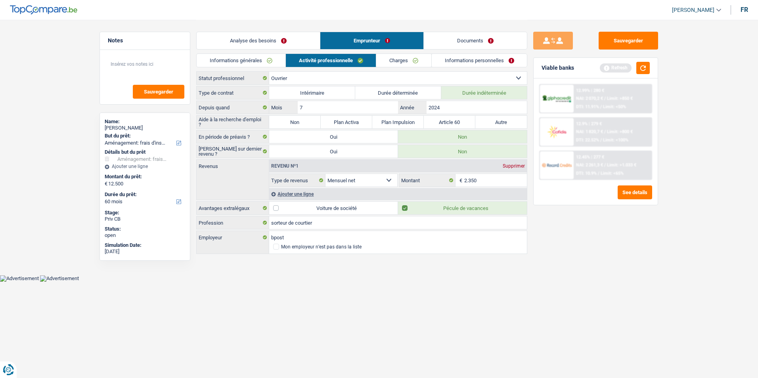
click at [235, 55] on link "Informations générales" at bounding box center [241, 60] width 89 height 13
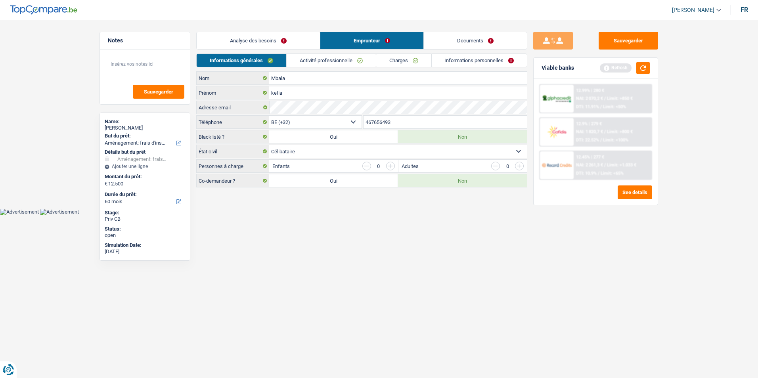
click at [256, 44] on link "Analyse des besoins" at bounding box center [258, 40] width 123 height 17
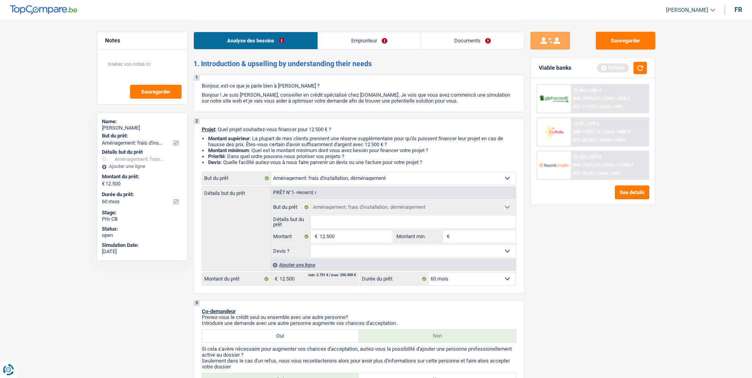
click at [453, 38] on link "Documents" at bounding box center [472, 40] width 103 height 17
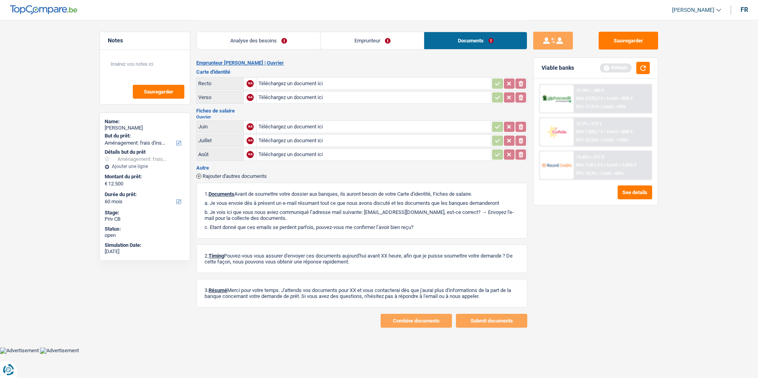
click at [367, 42] on link "Emprunteur" at bounding box center [372, 40] width 103 height 17
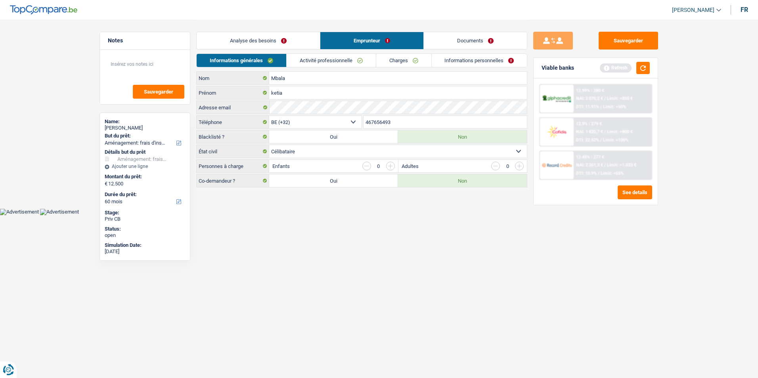
click at [284, 45] on link "Analyse des besoins" at bounding box center [258, 40] width 123 height 17
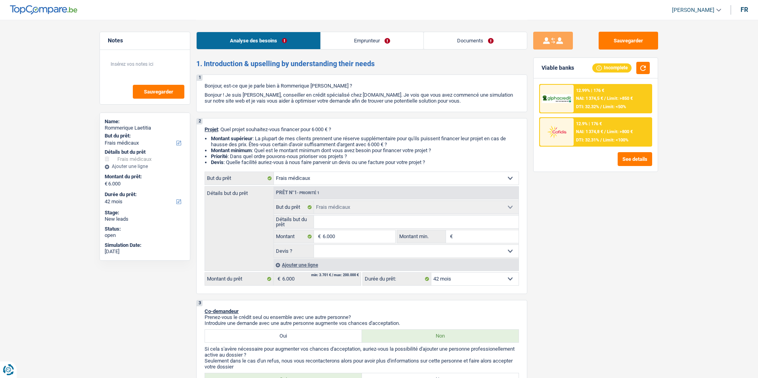
select select "medical"
select select "42"
select select "medical"
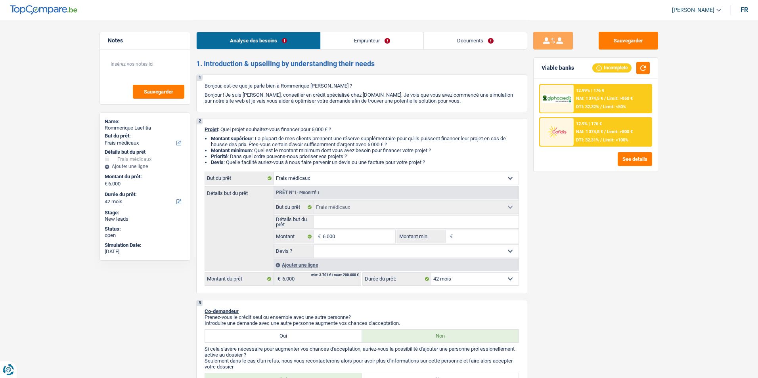
select select "42"
select select "worker"
select select "netSalary"
select select "rents"
select select "medical"
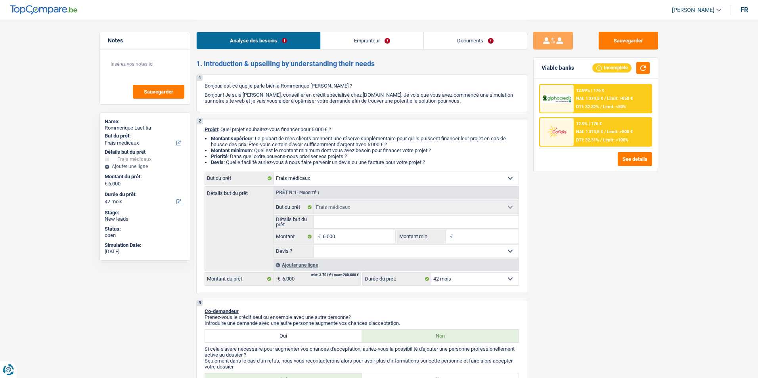
select select "medical"
select select "42"
click at [353, 246] on select "Oui Non Non répondu Sélectionner une option" at bounding box center [413, 251] width 205 height 13
select select "yes"
click at [311, 245] on select "Oui Non Non répondu Sélectionner une option" at bounding box center [413, 251] width 205 height 13
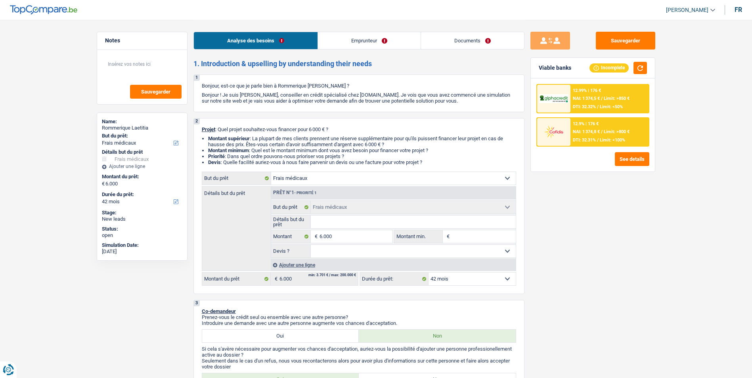
select select "yes"
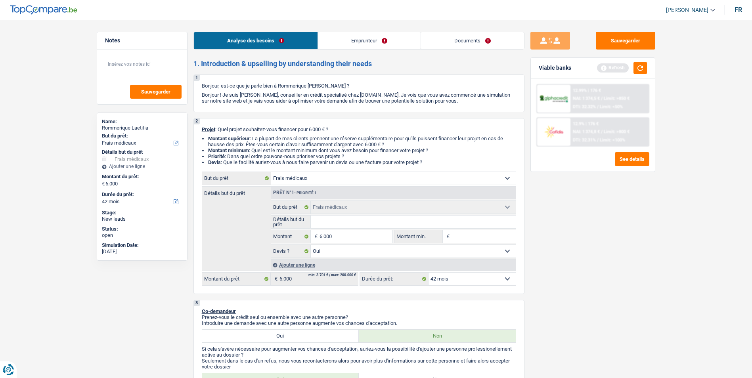
click at [351, 220] on input "Détails but du prêt" at bounding box center [413, 222] width 205 height 13
type input "F"
type input "Fr"
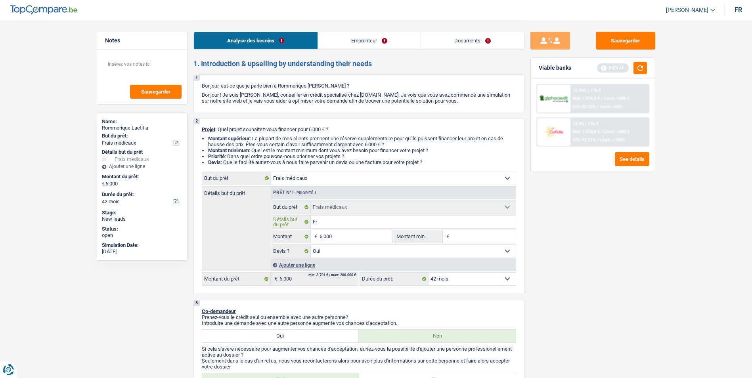
type input "Fra"
type input "Frai"
type input "Frais"
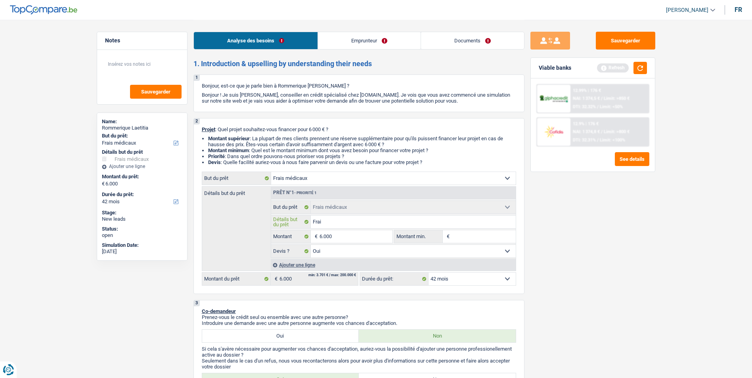
type input "Frais"
type input "Frais d"
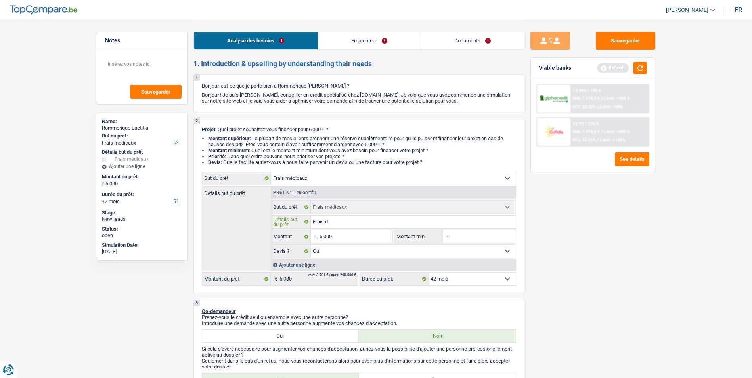
type input "Frais de"
type input "Frais de m"
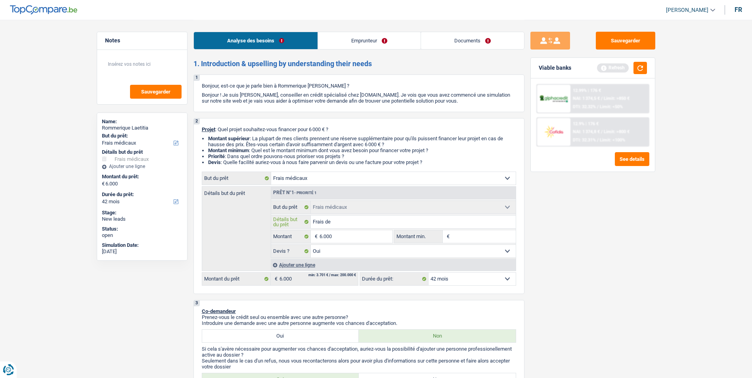
type input "Frais de m"
type input "Frais de mé"
type input "Frais de méd"
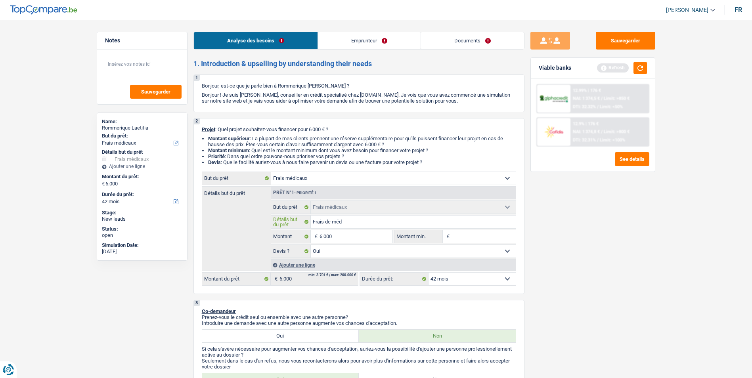
type input "Frais de médi"
type input "Frais de médic"
type input "Frais de médica"
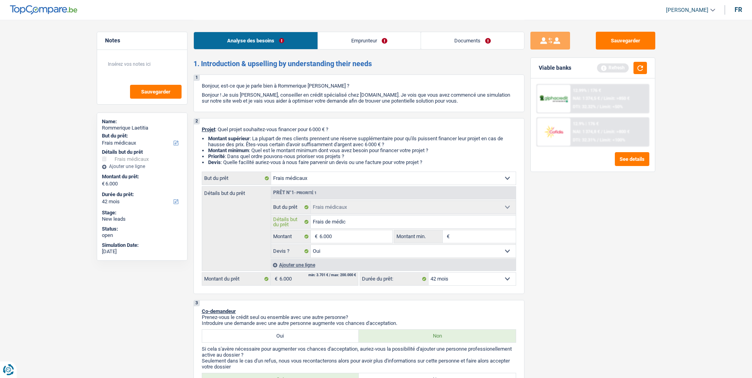
type input "Frais de médica"
type input "Frais de médicam"
type input "Frais de médicame"
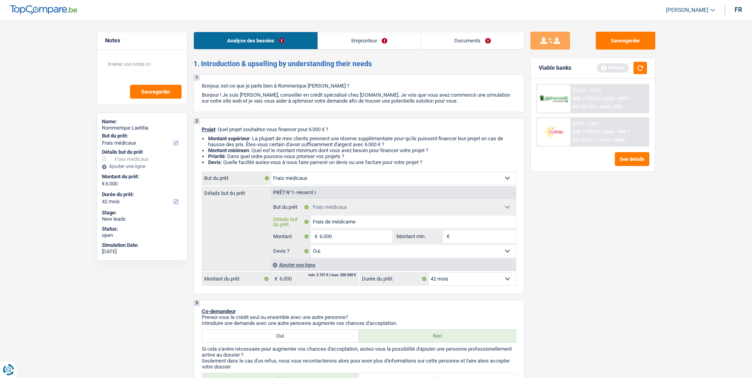
type input "Frais de médicamen"
type input "Frais de médicament"
type input "Frais de médicaments"
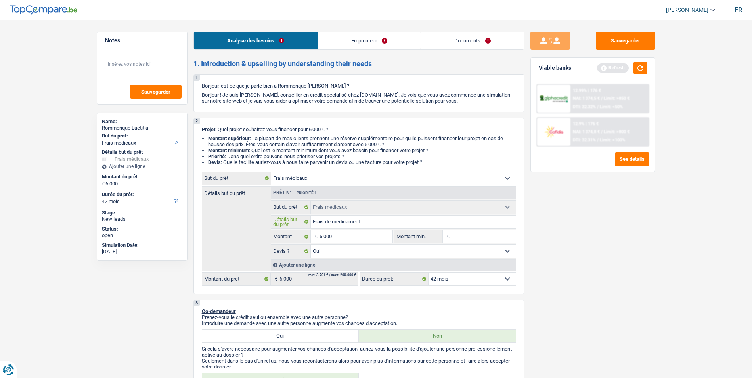
type input "Frais de médicaments"
type input "Frais de médicaments +"
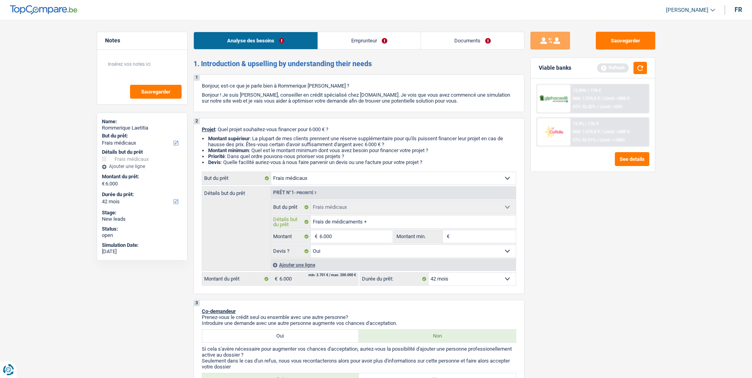
type input "Frais de médicaments +"
type input "Frais de médicaments + s"
type input "Frais de médicaments + so"
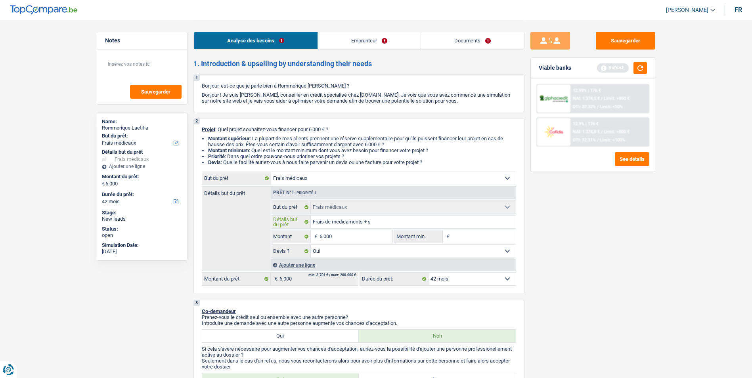
type input "Frais de médicaments + so"
type input "Frais de médicaments + soi"
type input "Frais de médicaments + soin"
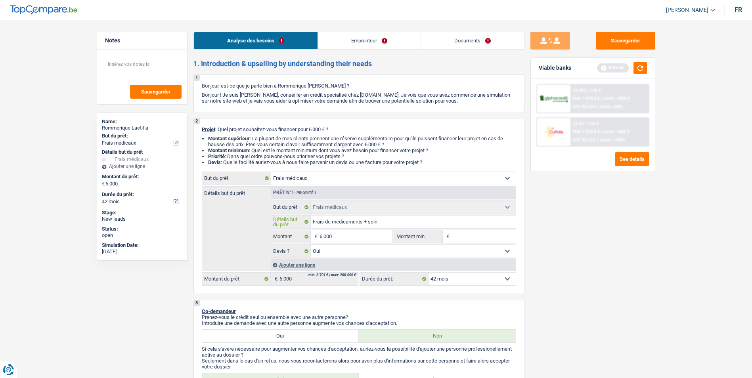
type input "Frais de médicaments + soins"
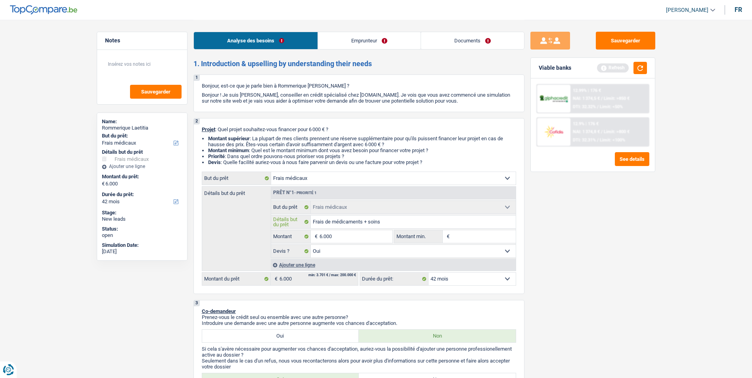
type input "Frais de médicaments + soins"
type input "Frais de medicaments + soins"
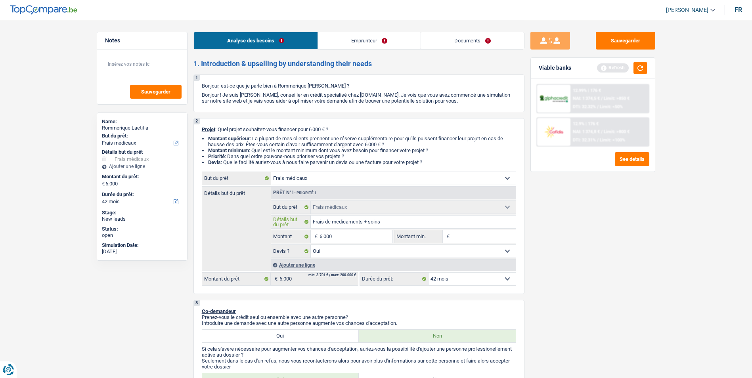
type input "Frais de medicaments + soins"
drag, startPoint x: 379, startPoint y: 225, endPoint x: 358, endPoint y: 235, distance: 22.5
click at [358, 235] on input "6.000" at bounding box center [355, 236] width 73 height 13
click at [402, 222] on input "Frais de medicaments + soins" at bounding box center [413, 222] width 205 height 13
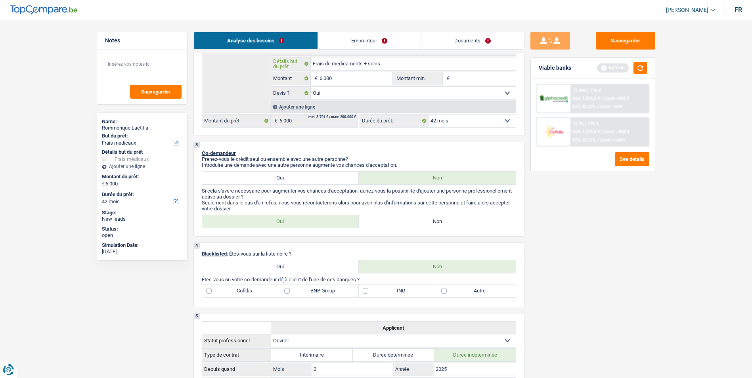
scroll to position [159, 0]
click at [399, 218] on label "Non" at bounding box center [437, 221] width 157 height 13
click at [399, 218] on input "Non" at bounding box center [437, 221] width 157 height 13
radio input "true"
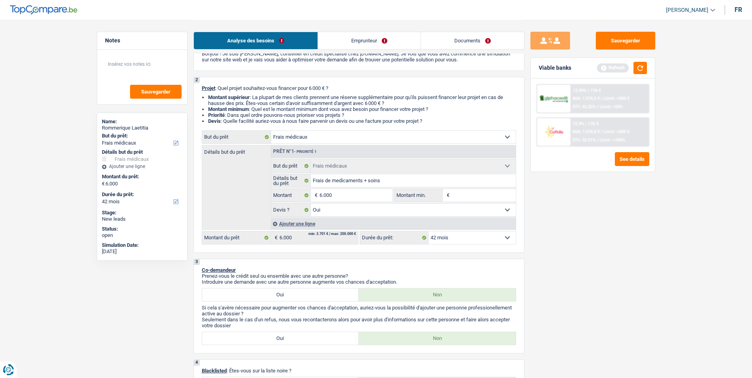
scroll to position [40, 0]
click at [388, 183] on input "Frais de medicaments + soins" at bounding box center [413, 182] width 205 height 13
type input "Frais de medicaments + soins d"
type input "Frais de medicaments + soins de"
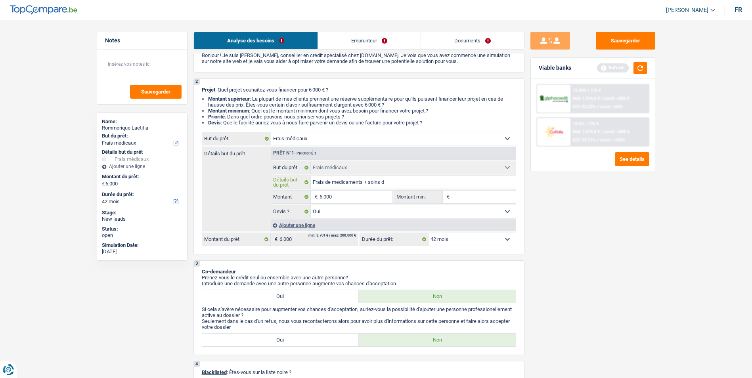
type input "Frais de medicaments + soins de"
type input "Frais de medicaments + soins den"
type input "Frais de medicaments + soins dent"
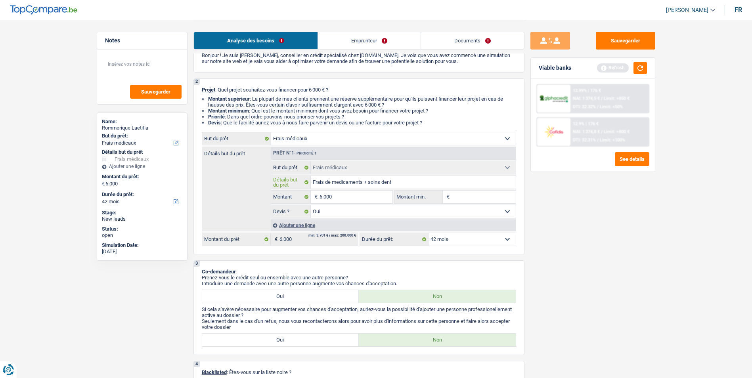
type input "Frais de medicaments + soins denta"
type input "Frais de medicaments + soins dentai"
type input "Frais de medicaments + soins dentair"
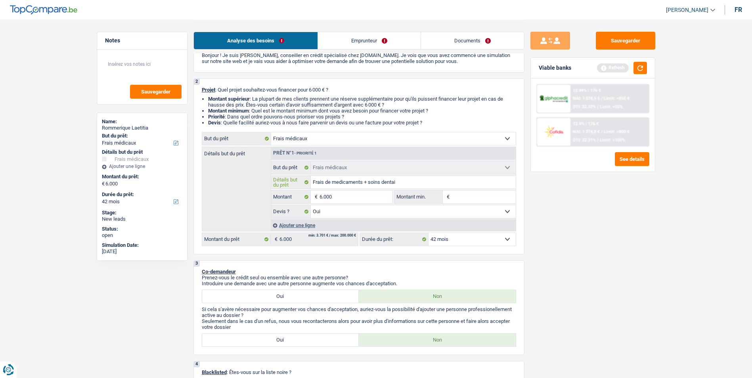
type input "Frais de medicaments + soins dentair"
type input "Frais de medicaments + soins dentaire"
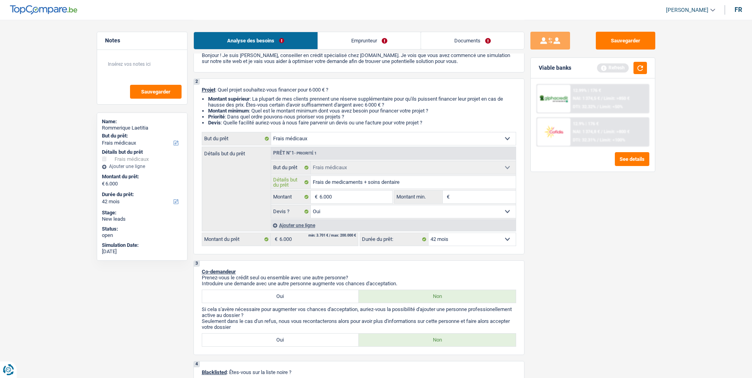
type input "Frais de medicaments + soins dentaire d"
type input "Frais de medicaments + soins dentaire de"
type input "Frais de medicaments + soins dentaire des"
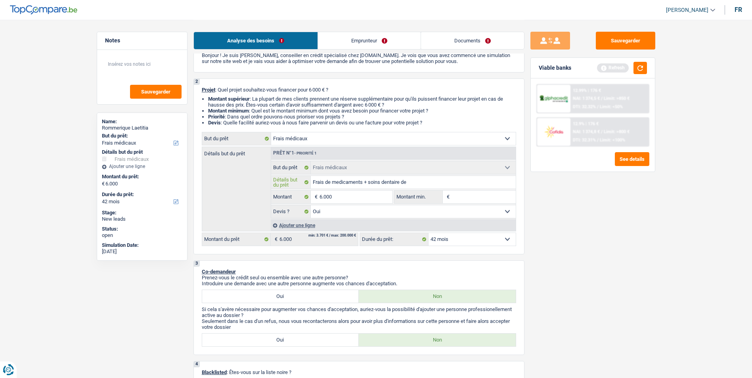
type input "Frais de medicaments + soins dentaire des"
type input "Frais de medicaments + soins dentaire des s"
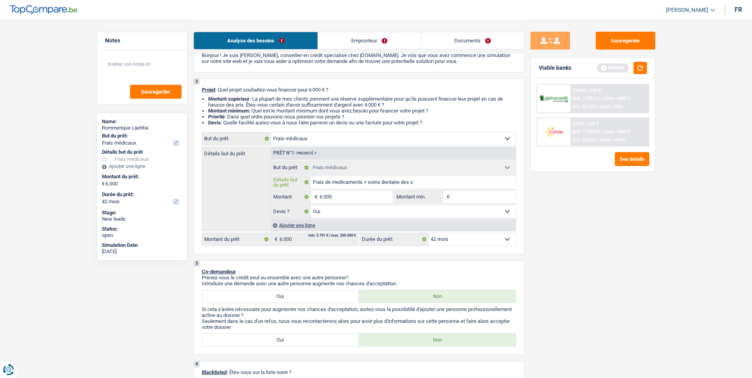
type input "Frais de medicaments + soins dentaire des su"
type input "Frais de medicaments + soins dentaire des sui"
type input "Frais de medicaments + soins dentaire des suit"
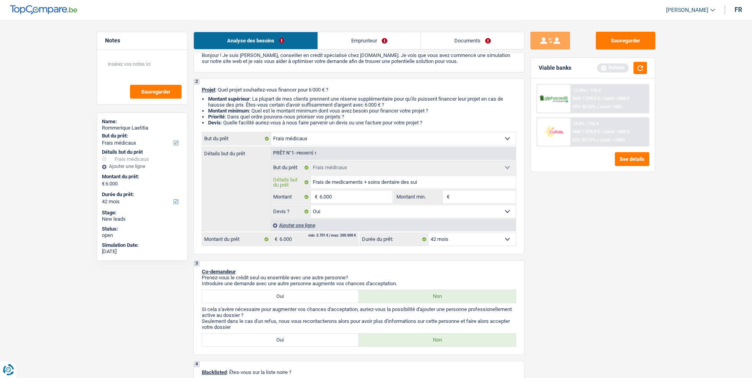
type input "Frais de medicaments + soins dentaire des suit"
type input "Frais de medicaments + soins dentaire des suite"
type input "Frais de medicaments + soins dentaire des suites"
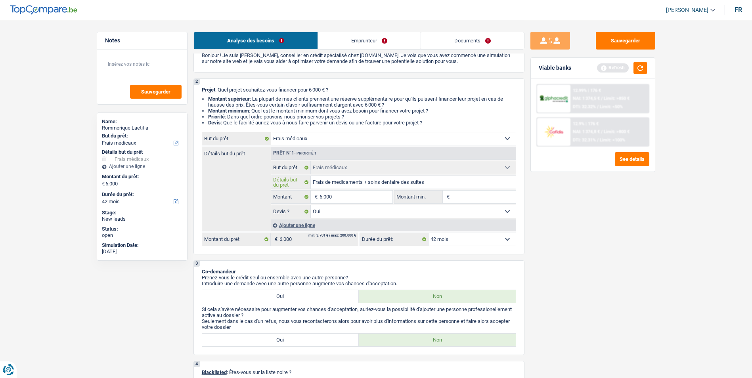
type input "Frais de medicaments + soins dentaire des suites"
type input "Frais de medicaments + soins dentaire des suites d"
type input "Frais de medicaments + soins dentaire des suites de"
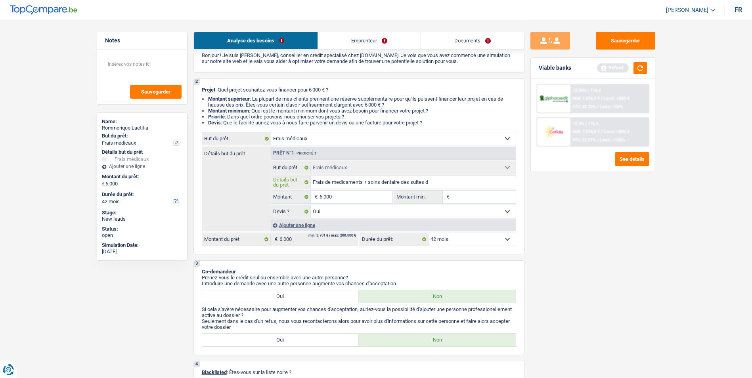
type input "Frais de medicaments + soins dentaire des suites de"
type input "Frais de medicaments + soins dentaire des suites de k"
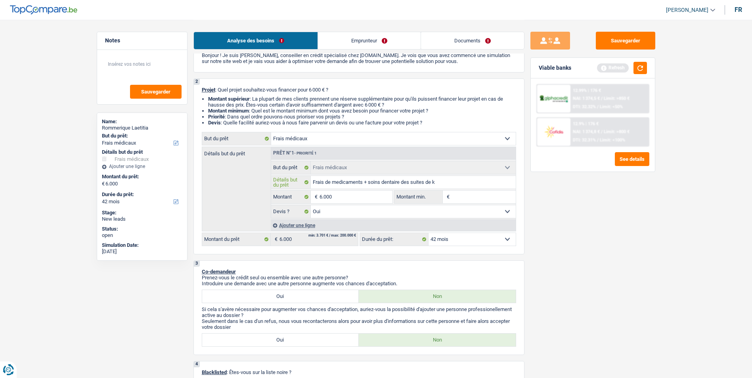
type input "Frais de medicaments + soins dentaire des suites de ka"
type input "Frais de medicaments + soins dentaire des suites de k"
type input "Frais de medicaments + soins dentaire des suites de"
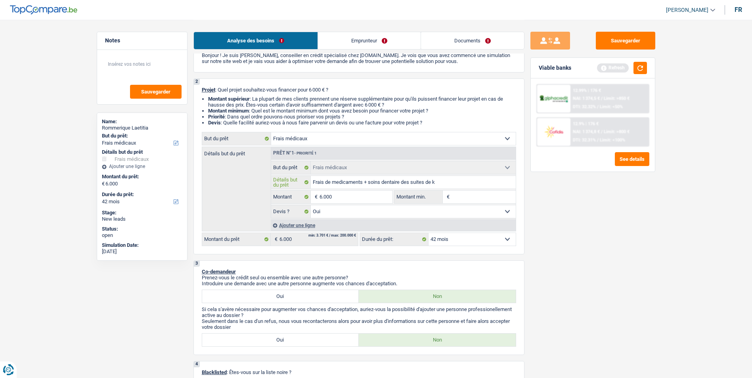
type input "Frais de medicaments + soins dentaire des suites de"
type input "Frais de medicaments + soins dentaire des suites de l"
type input "Frais de medicaments + soins dentaire des suites de la"
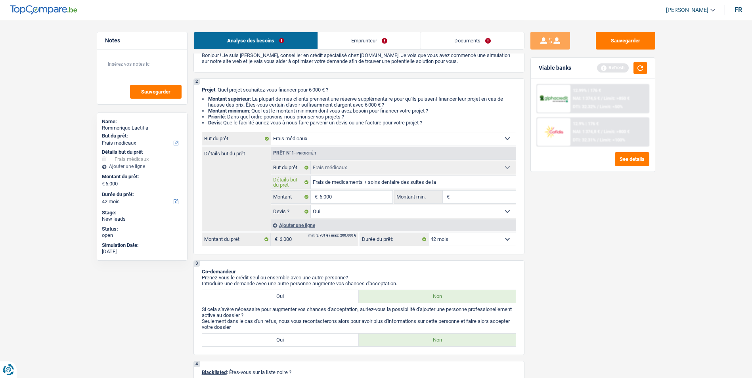
type input "Frais de medicaments + soins dentaire des suites de la"
type input "Frais de medicaments + soins dentaire des suites de la m"
type input "Frais de medicaments + soins dentaire des suites de la ma"
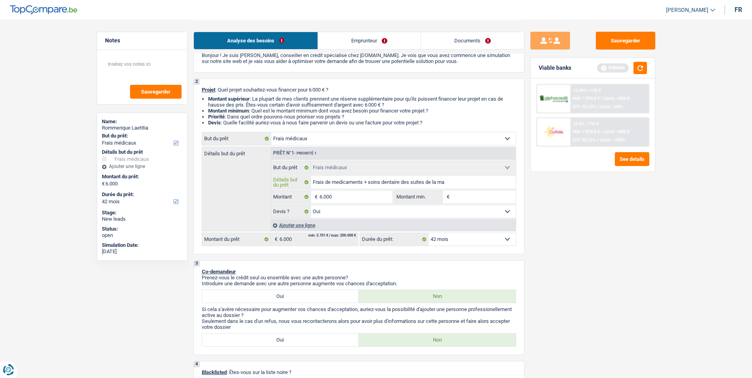
type input "Frais de medicaments + soins dentaire des suites de la ma"
type input "Frais de medicaments + soins dentaire des suites de la mal"
type input "Frais de medicaments + soins dentaire des suites de la mala"
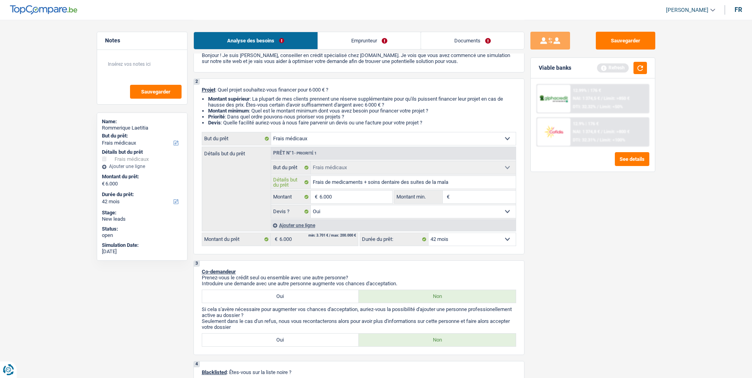
type input "Frais de medicaments + soins dentaire des suites de la malad"
type input "Frais de medicaments + soins dentaire des suites de la maladi"
type input "Frais de medicaments + soins dentaire des suites de la maladie"
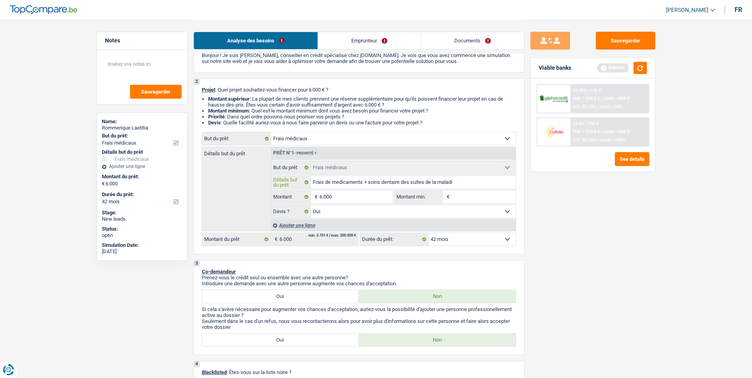
type input "Frais de medicaments + soins dentaire des suites de la maladie"
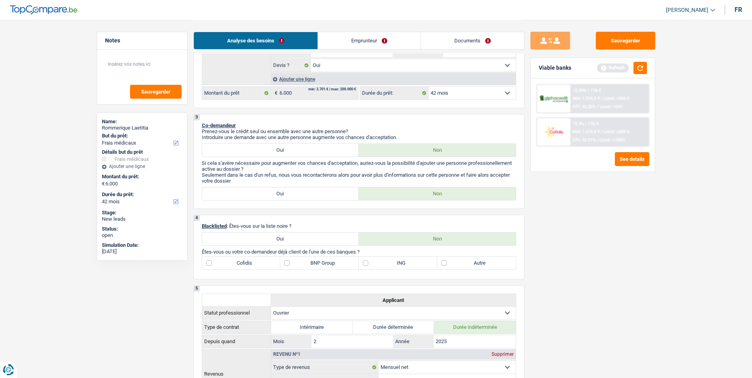
scroll to position [159, 0]
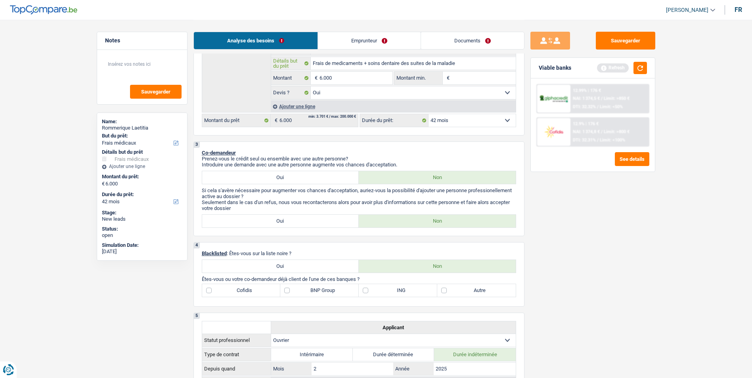
type input "Frais de medicaments + soins dentaire des suites de la maladie"
drag, startPoint x: 306, startPoint y: 242, endPoint x: 285, endPoint y: 230, distance: 24.5
drag, startPoint x: 285, startPoint y: 230, endPoint x: 222, endPoint y: 239, distance: 63.7
click at [222, 239] on div "1. Introduction & upselling by understanding their needs 1 Bonjour, est-ce que …" at bounding box center [358, 325] width 331 height 848
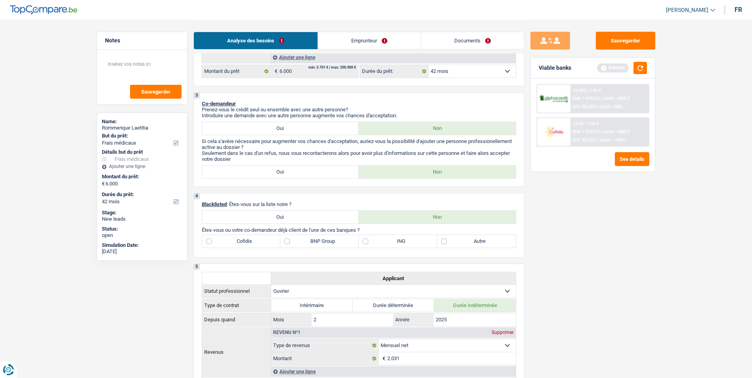
scroll to position [238, 0]
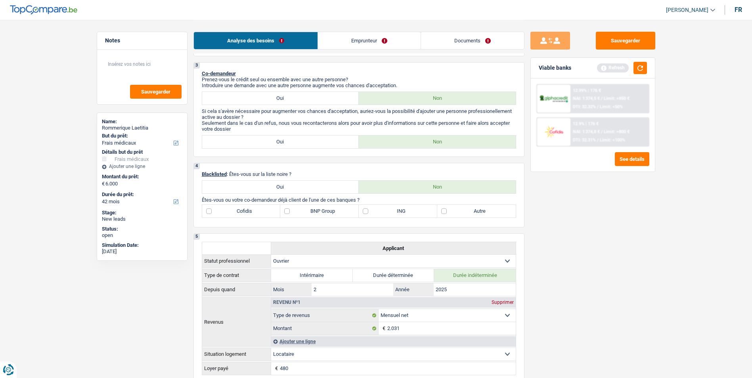
click at [444, 211] on label "Autre" at bounding box center [476, 211] width 78 height 13
click at [444, 211] on input "Autre" at bounding box center [476, 211] width 78 height 13
checkbox input "true"
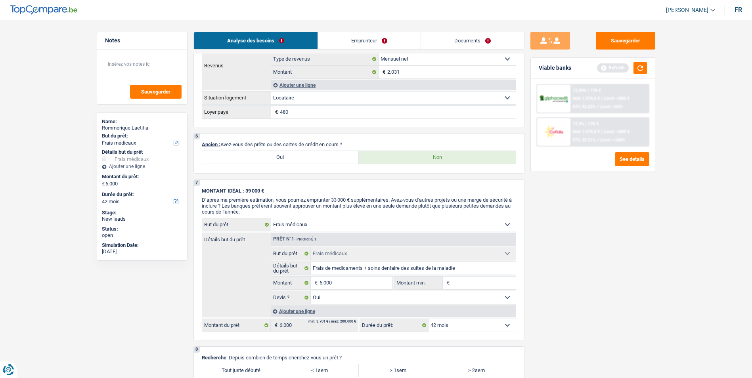
scroll to position [476, 0]
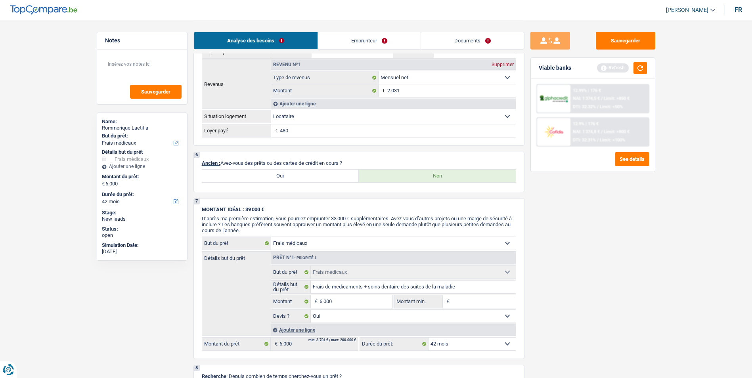
click at [291, 179] on label "Oui" at bounding box center [280, 176] width 157 height 13
click at [291, 179] on input "Oui" at bounding box center [280, 176] width 157 height 13
radio input "true"
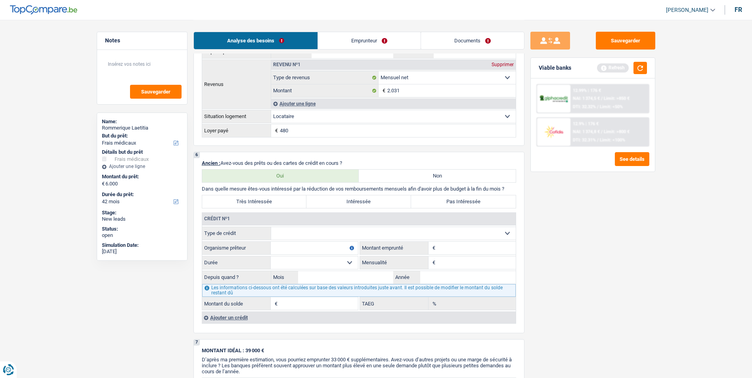
click at [397, 177] on label "Non" at bounding box center [437, 176] width 157 height 13
click at [397, 177] on input "Non" at bounding box center [437, 176] width 157 height 13
radio input "true"
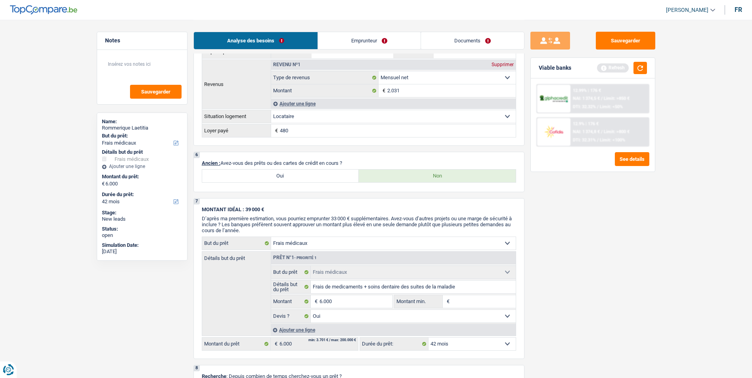
click at [367, 36] on link "Emprunteur" at bounding box center [369, 40] width 103 height 17
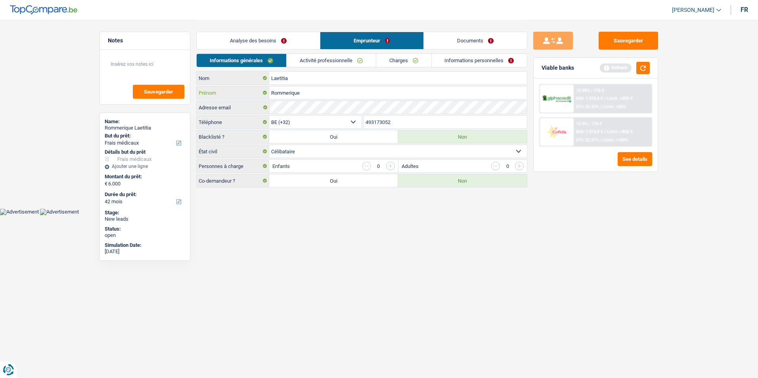
click at [275, 92] on input "Rommerique" at bounding box center [398, 92] width 258 height 13
click at [336, 97] on input "rommerique" at bounding box center [398, 92] width 258 height 13
type input "rommerique"
click at [637, 68] on button "button" at bounding box center [642, 68] width 13 height 12
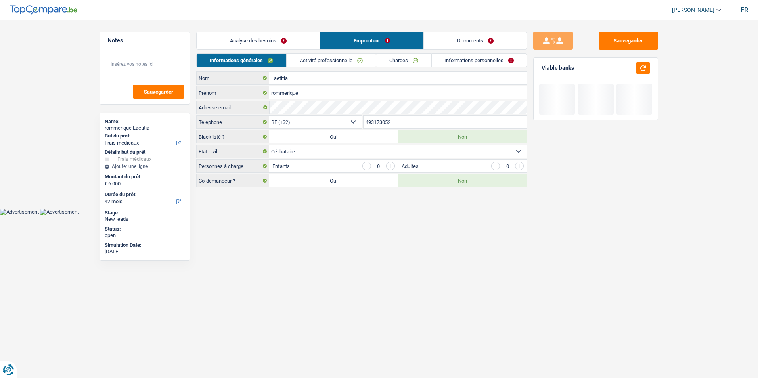
click at [326, 61] on link "Activité professionnelle" at bounding box center [331, 60] width 89 height 13
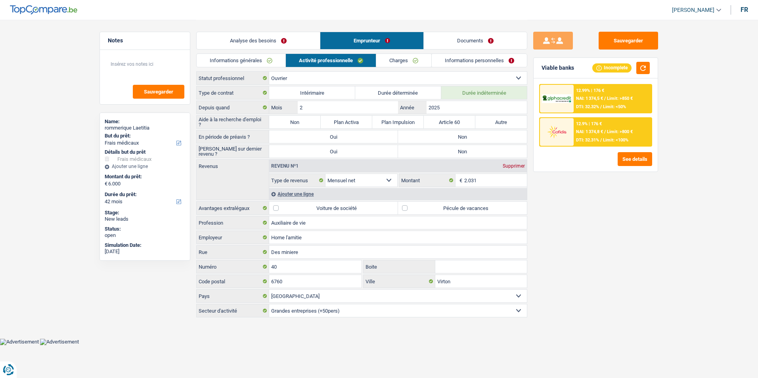
click at [445, 136] on label "Non" at bounding box center [462, 136] width 129 height 13
click at [445, 136] on input "Non" at bounding box center [462, 136] width 129 height 13
radio input "true"
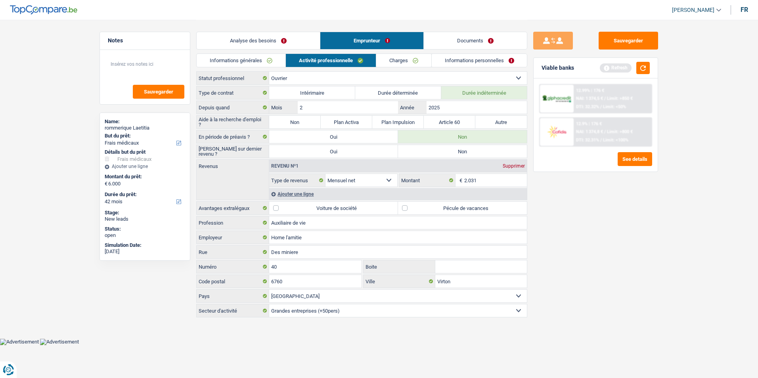
click at [445, 149] on label "Non" at bounding box center [462, 151] width 129 height 13
click at [445, 149] on input "Non" at bounding box center [462, 151] width 129 height 13
radio input "true"
click at [303, 119] on label "Non" at bounding box center [295, 122] width 52 height 13
click at [303, 119] on input "Non" at bounding box center [295, 122] width 52 height 13
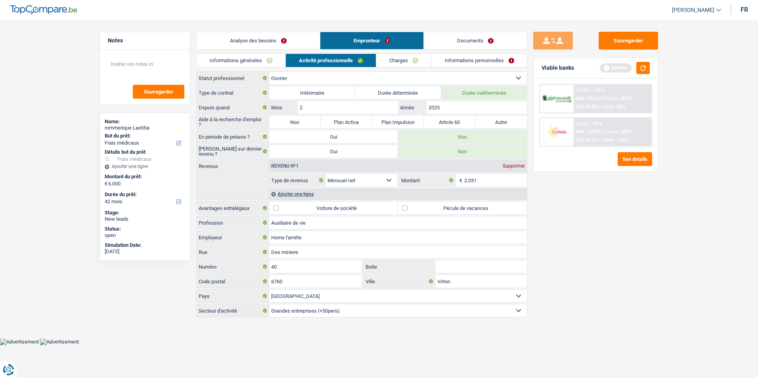
radio input "true"
click at [397, 63] on link "Charges" at bounding box center [403, 60] width 55 height 13
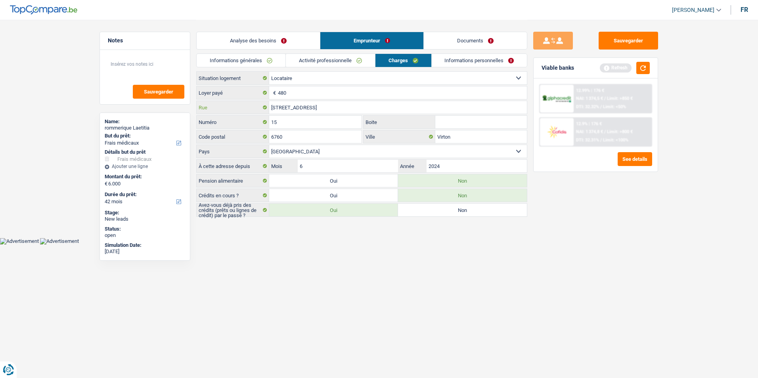
click at [279, 107] on input "15 Rue St Roch" at bounding box center [398, 107] width 258 height 13
type input "Rue St Roch"
click at [481, 55] on link "Informations personnelles" at bounding box center [480, 60] width 96 height 13
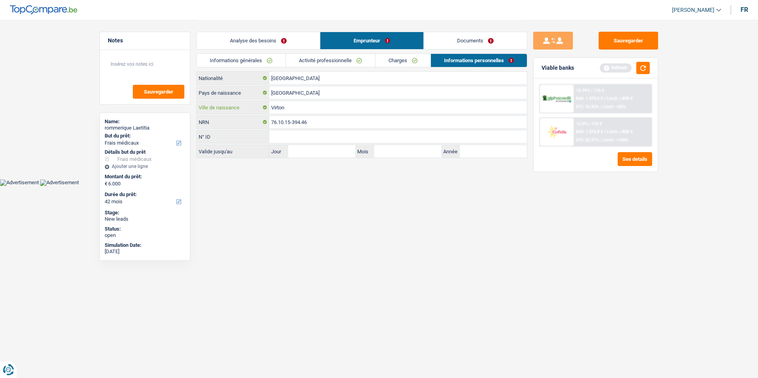
click at [296, 104] on input "Virton" at bounding box center [398, 107] width 258 height 13
type input "V"
type input "Tournai"
click at [443, 39] on link "Documents" at bounding box center [475, 40] width 103 height 17
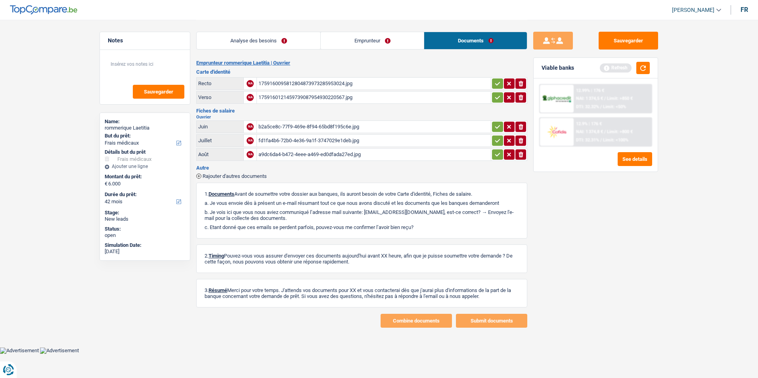
click at [336, 82] on div "1759160095812804873973285953024.jpg" at bounding box center [373, 84] width 231 height 12
click at [287, 97] on div "1759160121459739087954930220567.jpg" at bounding box center [373, 98] width 231 height 12
click at [294, 122] on div "b2a5ce8c-77f9-469e-8f94-65bd8f195c6e.jpg" at bounding box center [373, 127] width 231 height 12
click at [310, 141] on div "fd1fa4b6-72b0-4e36-9a1f-3747029e1deb.jpg" at bounding box center [373, 141] width 231 height 12
click at [296, 153] on div "a9dc6da4-b472-4eee-a469-ed0dfada27ed.jpg" at bounding box center [373, 155] width 231 height 12
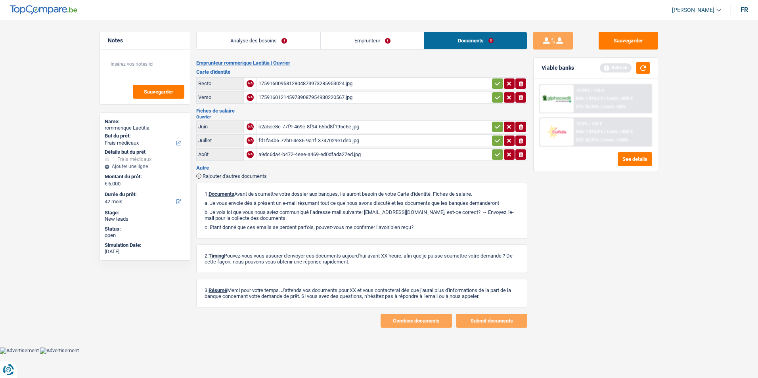
click at [358, 38] on link "Emprunteur" at bounding box center [372, 40] width 103 height 17
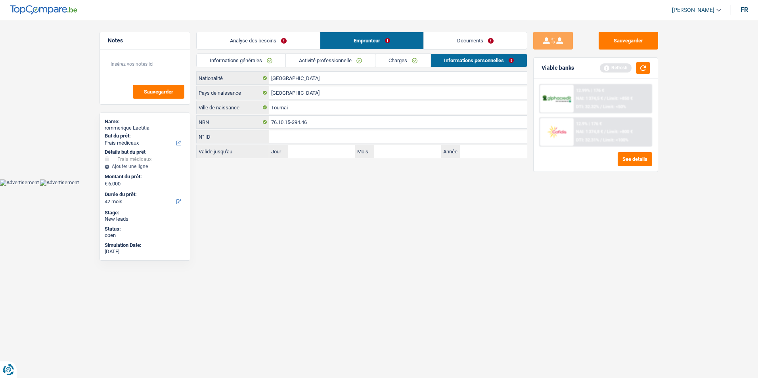
drag, startPoint x: 291, startPoint y: 37, endPoint x: 282, endPoint y: 38, distance: 8.5
click at [291, 37] on link "Analyse des besoins" at bounding box center [258, 40] width 123 height 17
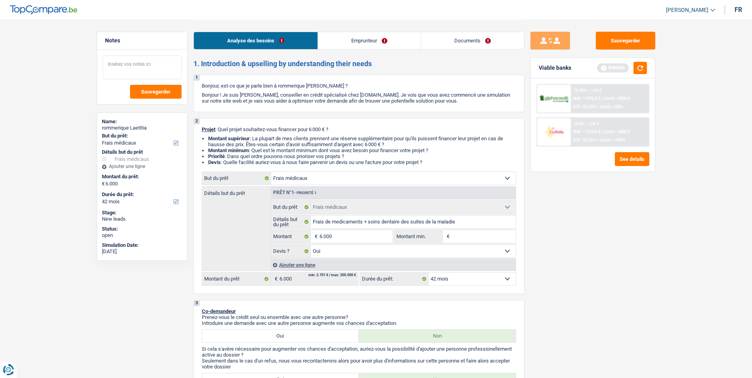
click at [154, 67] on textarea at bounding box center [142, 67] width 79 height 24
type textarea "- Doc sur LQT"
click at [153, 88] on button "Sauvegarder" at bounding box center [156, 92] width 52 height 14
click at [644, 68] on button "button" at bounding box center [639, 68] width 13 height 12
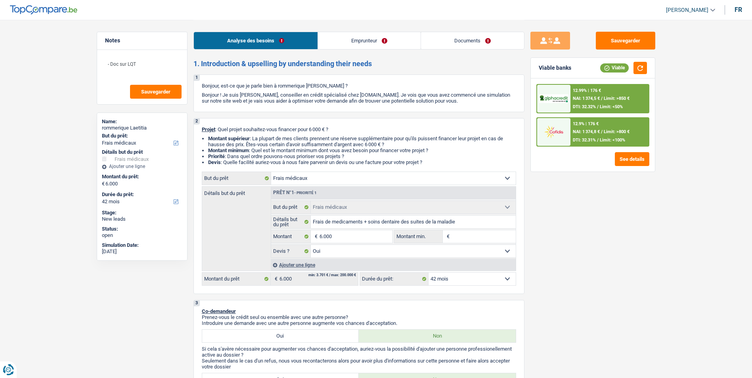
click at [463, 282] on select "12 mois 18 mois 24 mois 30 mois 36 mois 42 mois Sélectionner une option" at bounding box center [471, 279] width 87 height 13
click at [428, 273] on select "12 mois 18 mois 24 mois 30 mois 36 mois 42 mois Sélectionner une option" at bounding box center [471, 279] width 87 height 13
click at [589, 130] on span "NAI: 1 374,8 €" at bounding box center [586, 131] width 27 height 5
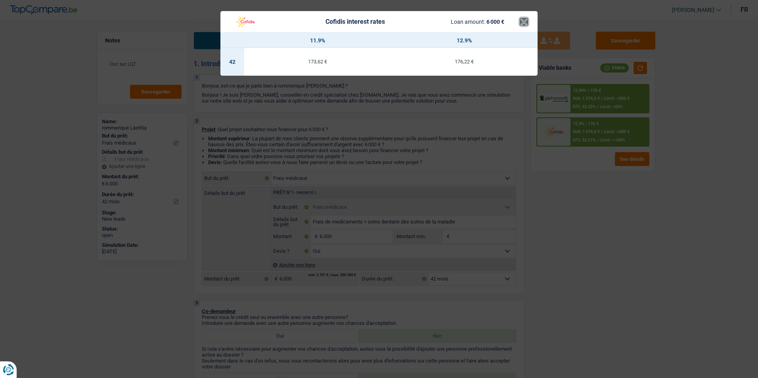
click at [527, 23] on button "×" at bounding box center [524, 22] width 8 height 8
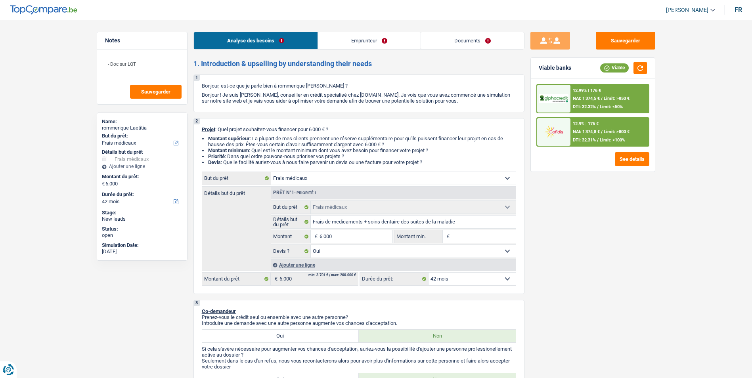
click at [608, 99] on span "Limit: >850 €" at bounding box center [617, 98] width 26 height 5
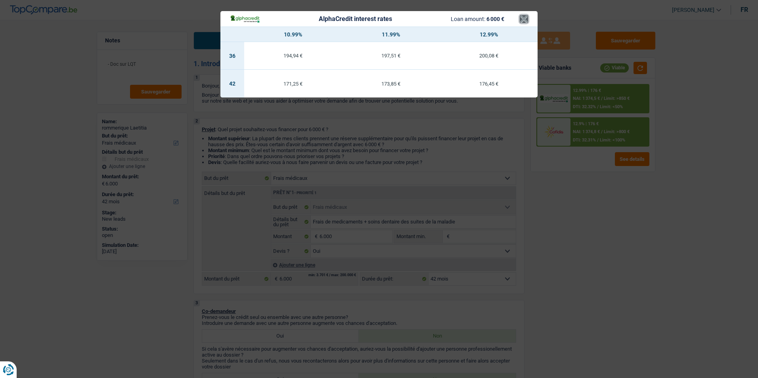
click at [526, 19] on button "×" at bounding box center [524, 19] width 8 height 8
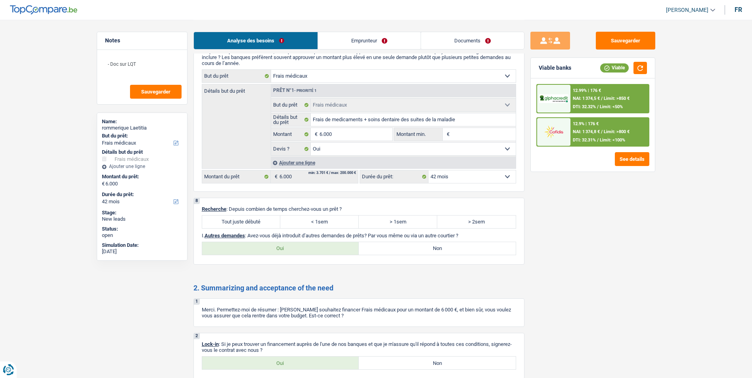
scroll to position [640, 0]
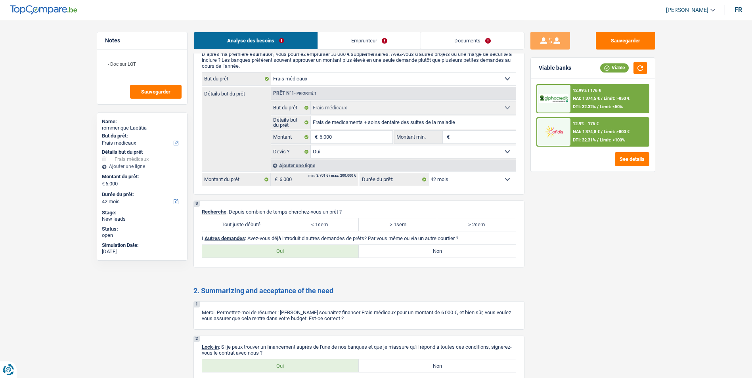
click at [344, 223] on label "< 1sem" at bounding box center [319, 224] width 78 height 13
click at [344, 223] on input "< 1sem" at bounding box center [319, 224] width 78 height 13
radio input "true"
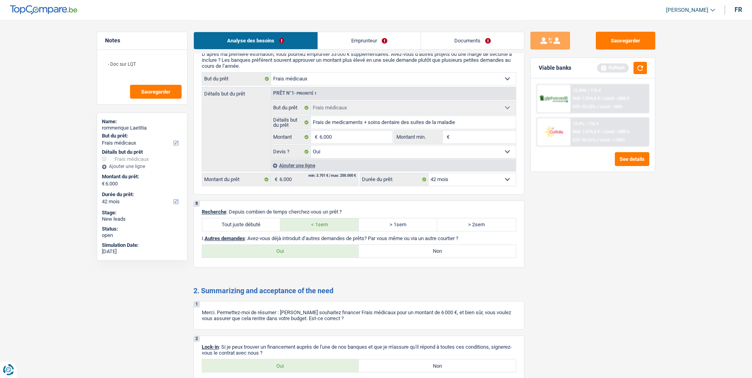
click at [409, 248] on label "Non" at bounding box center [437, 251] width 157 height 13
click at [409, 248] on input "Non" at bounding box center [437, 251] width 157 height 13
radio input "true"
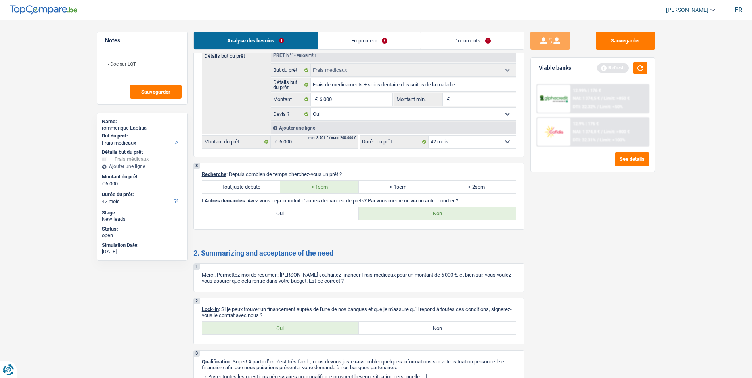
scroll to position [719, 0]
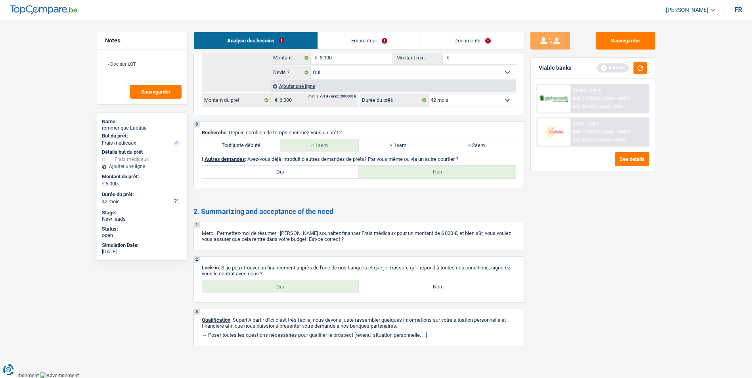
click at [283, 282] on label "Oui" at bounding box center [280, 286] width 157 height 13
click at [283, 282] on input "Oui" at bounding box center [280, 286] width 157 height 13
radio input "true"
drag, startPoint x: 283, startPoint y: 282, endPoint x: 124, endPoint y: 287, distance: 158.6
click at [124, 287] on div "Notes - Doc sur LQT Sauvegarder Name: rommerique Laetitia But du prêt: Confort …" at bounding box center [142, 199] width 103 height 334
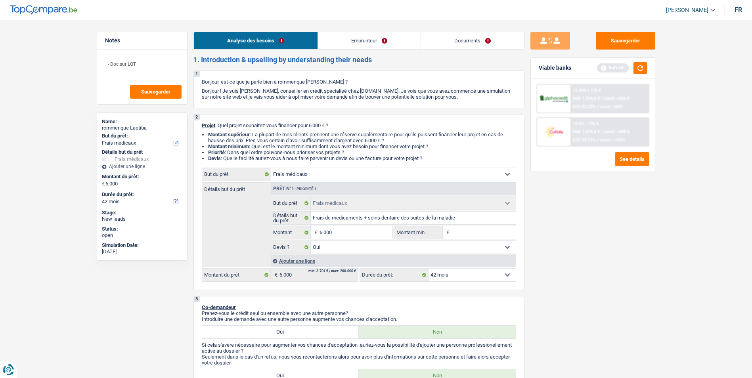
scroll to position [0, 0]
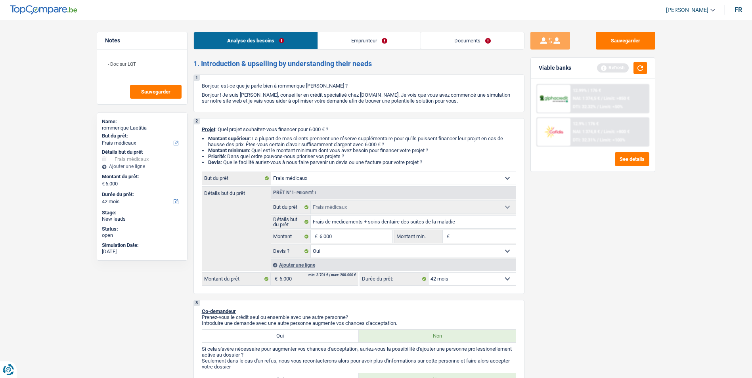
click at [469, 237] on input "Montant min." at bounding box center [483, 236] width 64 height 13
type input "3"
type input "30"
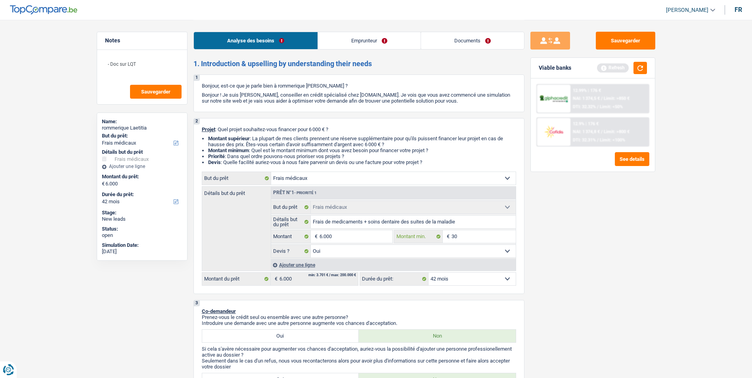
type input "300"
type input "3.000"
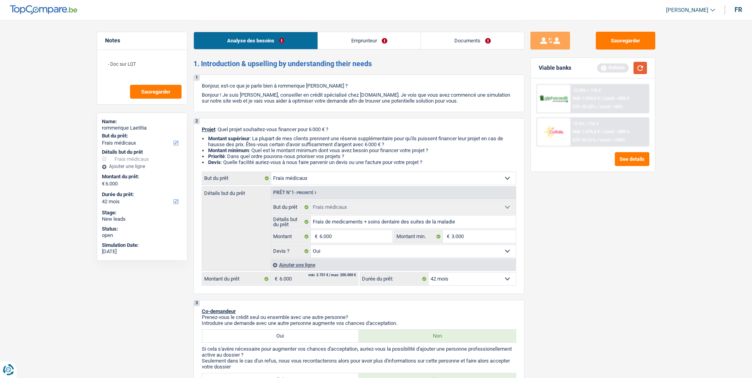
click at [637, 71] on button "button" at bounding box center [639, 68] width 13 height 12
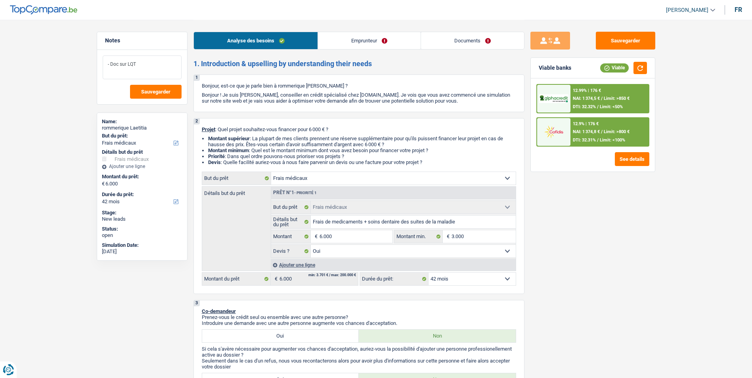
drag, startPoint x: 150, startPoint y: 61, endPoint x: 75, endPoint y: 50, distance: 76.2
click at [604, 38] on button "Sauvegarder" at bounding box center [625, 41] width 59 height 18
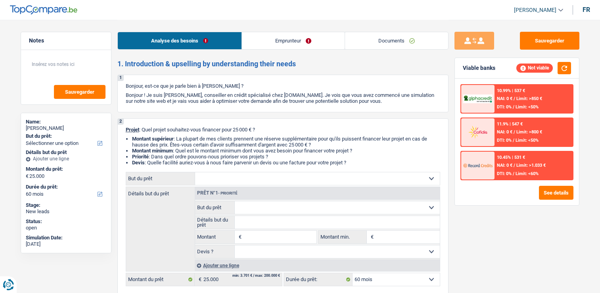
select select "60"
select select "32"
click at [275, 42] on link "Emprunteur" at bounding box center [293, 40] width 103 height 17
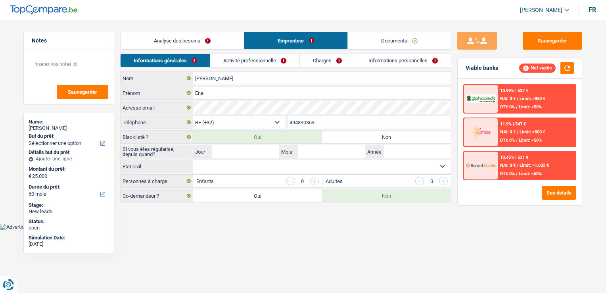
click at [217, 40] on link "Analyse des besoins" at bounding box center [181, 40] width 123 height 17
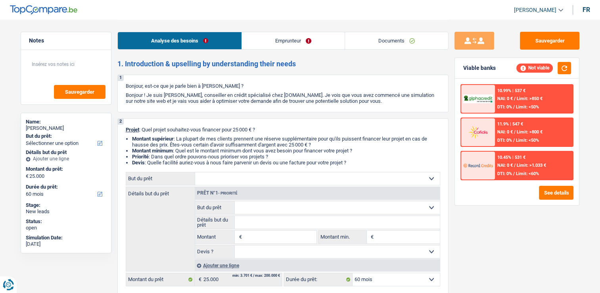
click at [265, 48] on link "Emprunteur" at bounding box center [293, 40] width 103 height 17
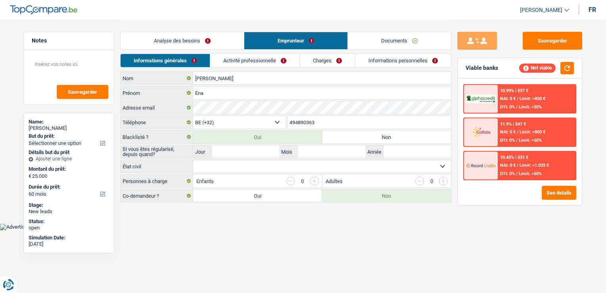
click at [271, 65] on link "Activité professionnelle" at bounding box center [254, 60] width 89 height 13
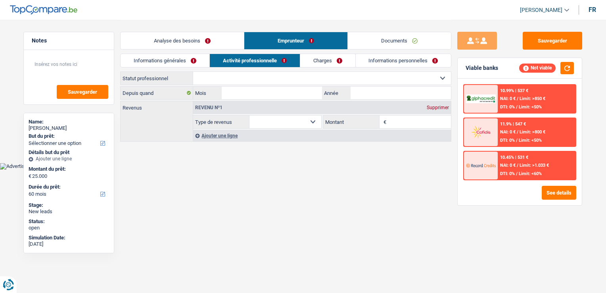
click at [315, 55] on link "Charges" at bounding box center [327, 60] width 55 height 13
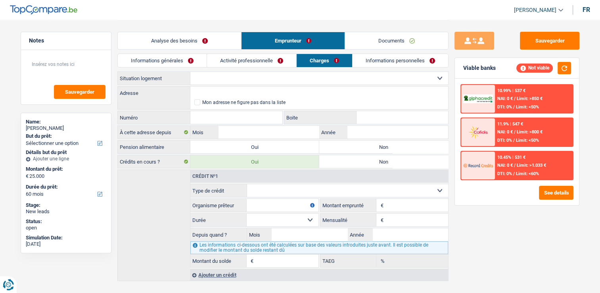
click at [384, 55] on link "Informations personnelles" at bounding box center [400, 60] width 96 height 13
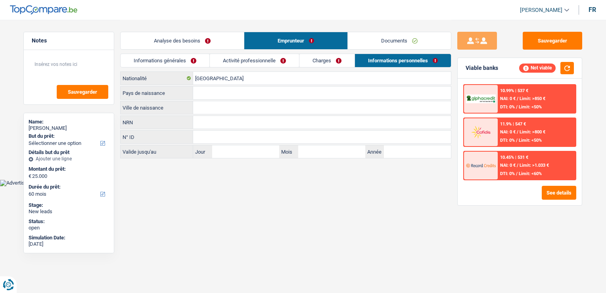
click at [335, 58] on link "Charges" at bounding box center [326, 60] width 55 height 13
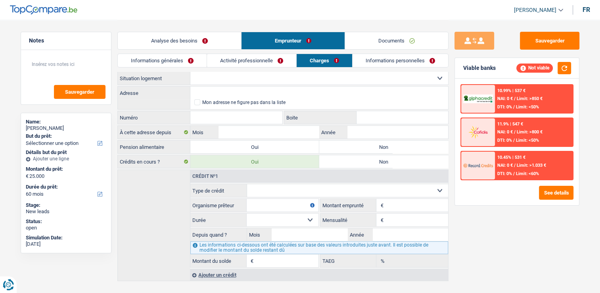
click at [276, 66] on link "Activité professionnelle" at bounding box center [251, 60] width 89 height 13
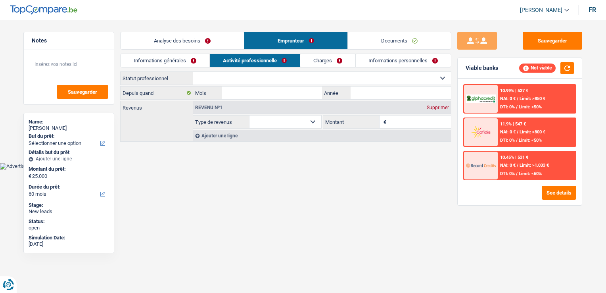
click at [202, 69] on div "Informations générales Activité professionnelle Charges Informations personnell…" at bounding box center [285, 63] width 331 height 18
click at [205, 63] on link "Informations générales" at bounding box center [164, 60] width 89 height 13
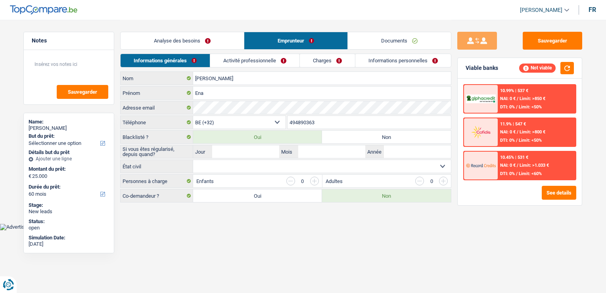
click at [247, 59] on link "Activité professionnelle" at bounding box center [254, 60] width 89 height 13
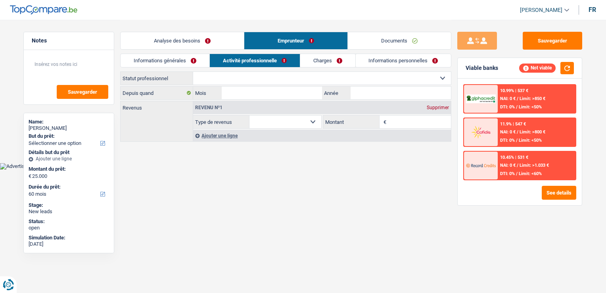
drag, startPoint x: 314, startPoint y: 57, endPoint x: 349, endPoint y: 57, distance: 34.9
click at [315, 57] on link "Charges" at bounding box center [327, 60] width 55 height 13
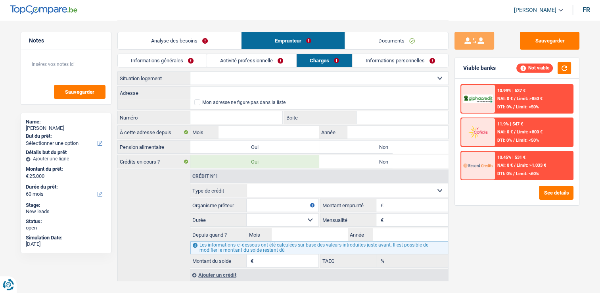
click at [360, 57] on link "Informations personnelles" at bounding box center [400, 60] width 96 height 13
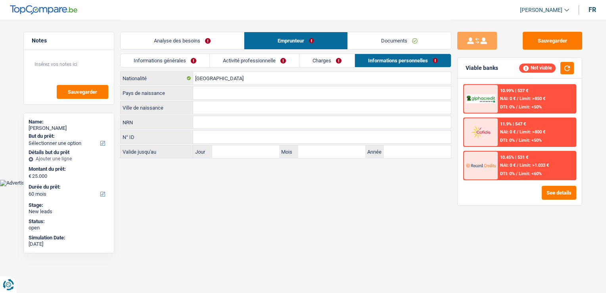
click at [255, 65] on link "Activité professionnelle" at bounding box center [254, 60] width 89 height 13
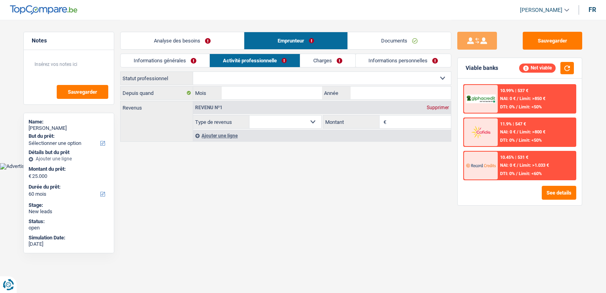
click at [193, 66] on link "Informations générales" at bounding box center [164, 60] width 89 height 13
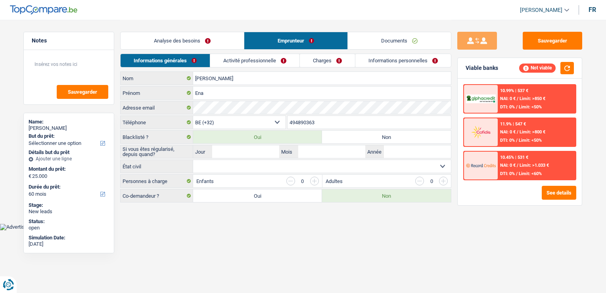
click at [306, 57] on link "Charges" at bounding box center [327, 60] width 55 height 13
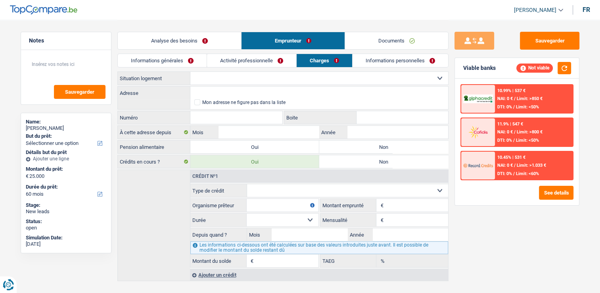
click at [379, 57] on link "Informations personnelles" at bounding box center [400, 60] width 96 height 13
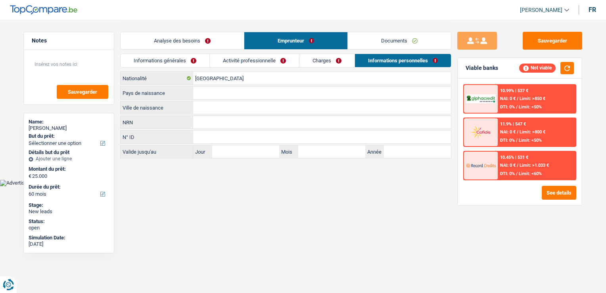
click at [306, 65] on link "Charges" at bounding box center [326, 60] width 55 height 13
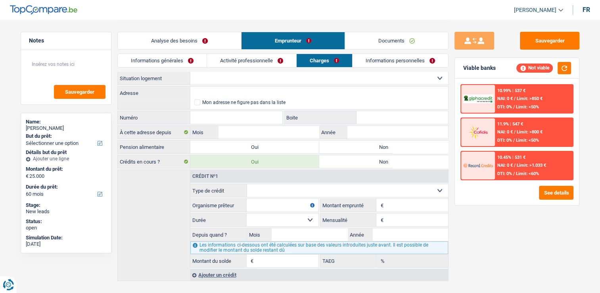
click at [246, 65] on link "Activité professionnelle" at bounding box center [251, 60] width 89 height 13
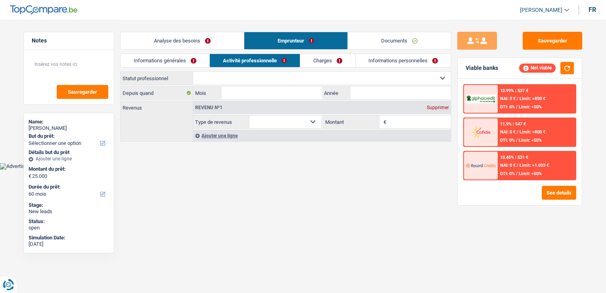
click at [187, 67] on li "Informations générales" at bounding box center [164, 61] width 89 height 14
click at [225, 62] on link "Activité professionnelle" at bounding box center [255, 60] width 90 height 13
click at [187, 61] on link "Informations générales" at bounding box center [164, 60] width 89 height 13
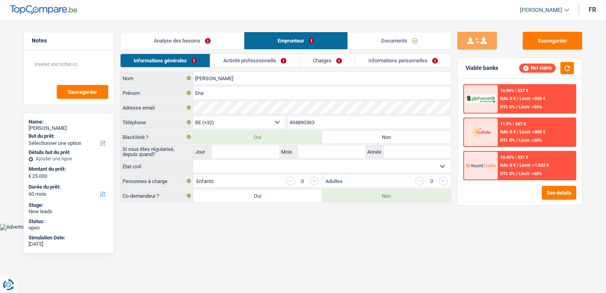
click at [290, 58] on link "Activité professionnelle" at bounding box center [254, 60] width 89 height 13
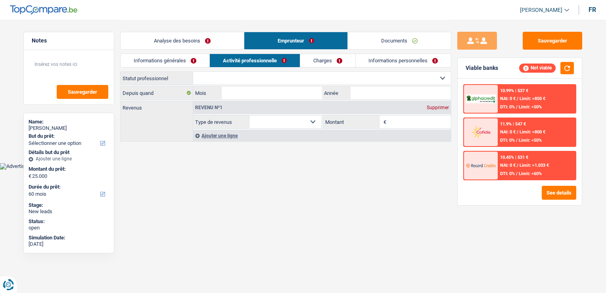
click at [320, 57] on link "Charges" at bounding box center [327, 60] width 55 height 13
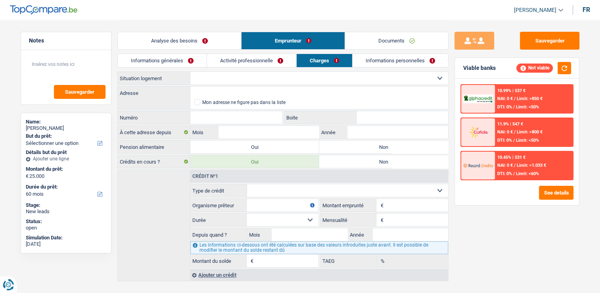
click at [382, 55] on link "Informations personnelles" at bounding box center [400, 60] width 96 height 13
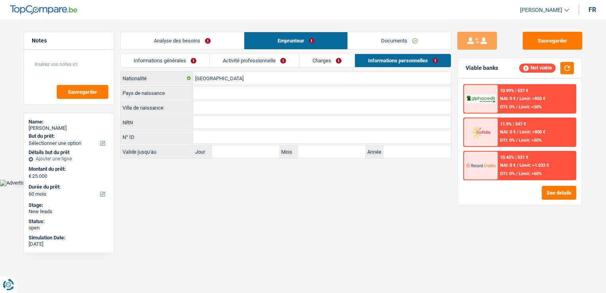
click at [327, 58] on link "Charges" at bounding box center [326, 60] width 55 height 13
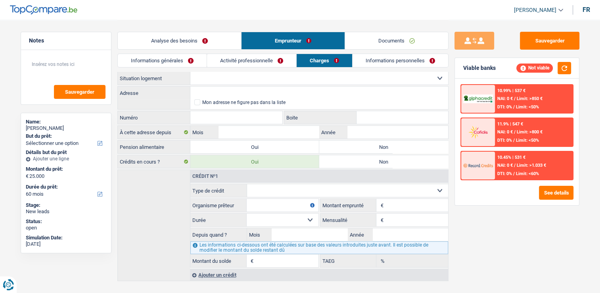
click at [195, 63] on link "Informations générales" at bounding box center [162, 60] width 89 height 13
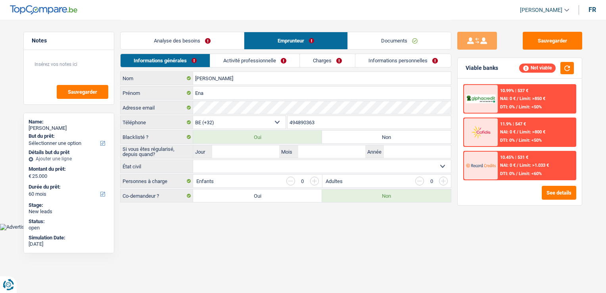
drag, startPoint x: 242, startPoint y: 59, endPoint x: 250, endPoint y: 59, distance: 7.9
click at [243, 59] on link "Activité professionnelle" at bounding box center [254, 60] width 89 height 13
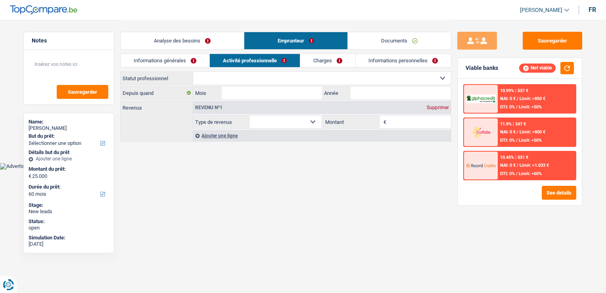
click at [317, 59] on link "Charges" at bounding box center [327, 60] width 55 height 13
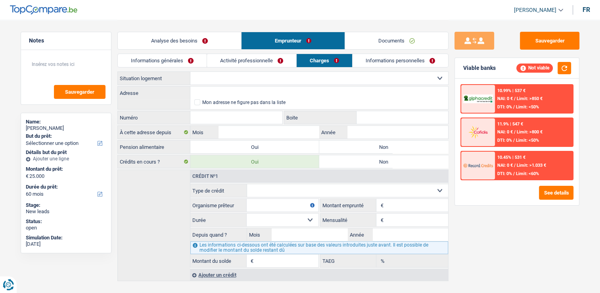
click at [377, 55] on link "Informations personnelles" at bounding box center [400, 60] width 96 height 13
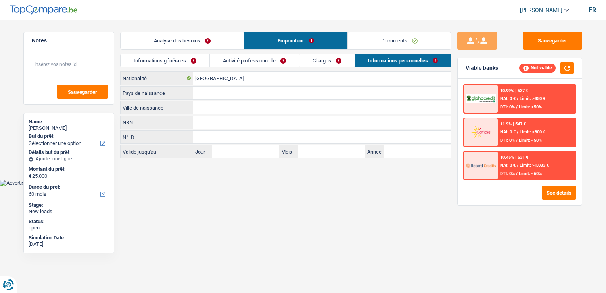
click at [300, 61] on link "Charges" at bounding box center [326, 60] width 55 height 13
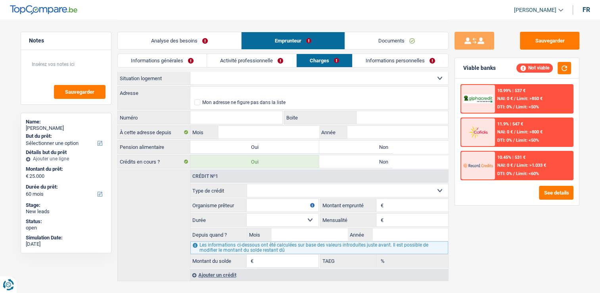
click at [245, 63] on link "Activité professionnelle" at bounding box center [251, 60] width 89 height 13
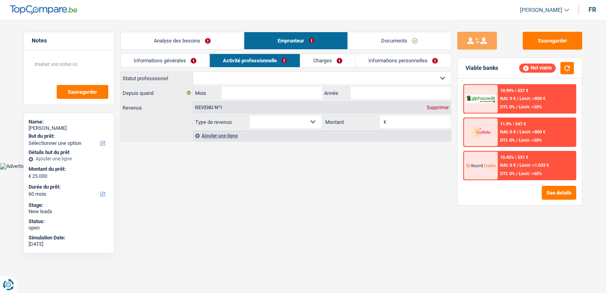
click at [166, 61] on link "Informations générales" at bounding box center [164, 60] width 89 height 13
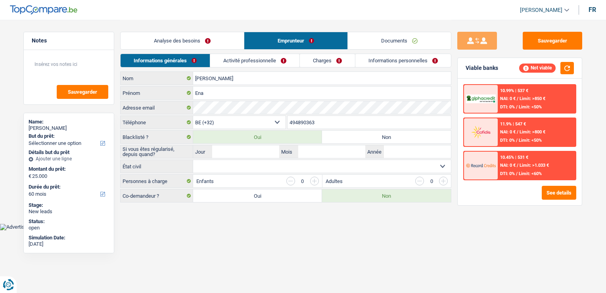
click at [224, 59] on link "Activité professionnelle" at bounding box center [254, 60] width 89 height 13
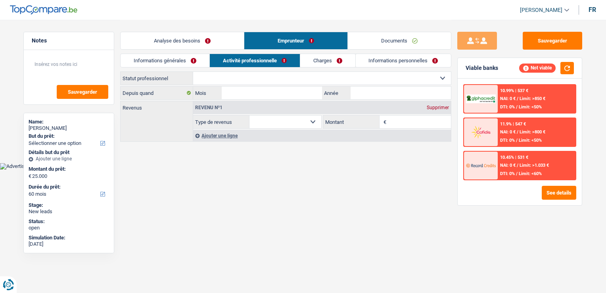
click at [331, 59] on link "Charges" at bounding box center [327, 60] width 55 height 13
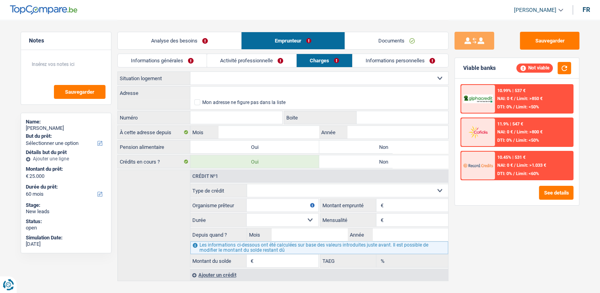
click at [372, 57] on link "Informations personnelles" at bounding box center [400, 60] width 96 height 13
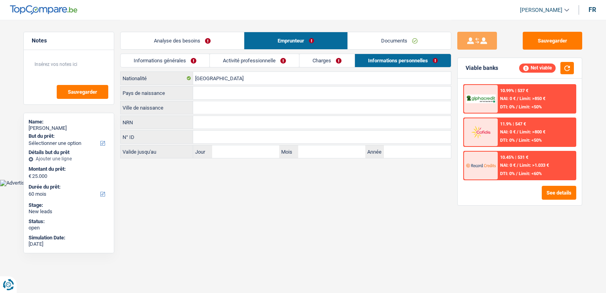
drag, startPoint x: 335, startPoint y: 61, endPoint x: 283, endPoint y: 62, distance: 51.5
click at [334, 61] on link "Charges" at bounding box center [326, 60] width 55 height 13
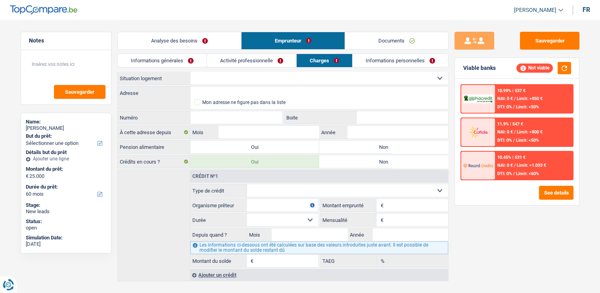
click at [181, 63] on link "Informations générales" at bounding box center [162, 60] width 89 height 13
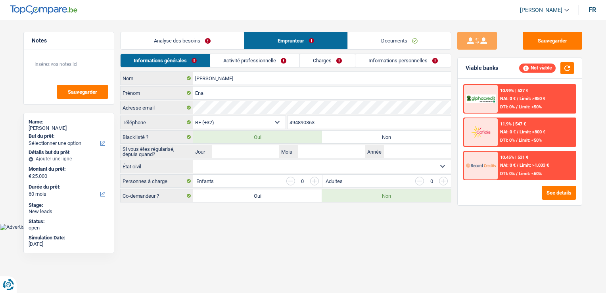
click at [218, 61] on link "Activité professionnelle" at bounding box center [254, 60] width 89 height 13
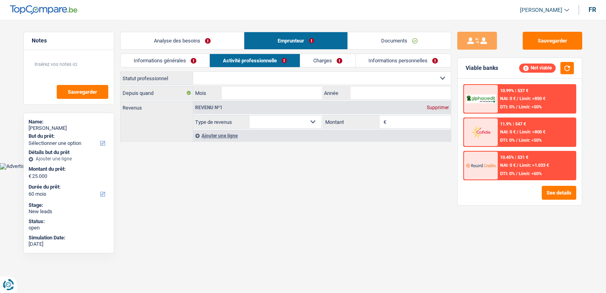
click at [319, 59] on link "Charges" at bounding box center [327, 60] width 55 height 13
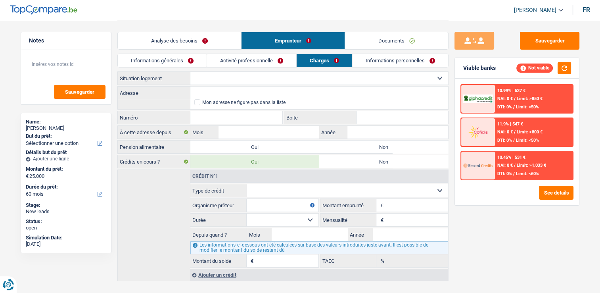
click at [374, 57] on link "Informations personnelles" at bounding box center [400, 60] width 96 height 13
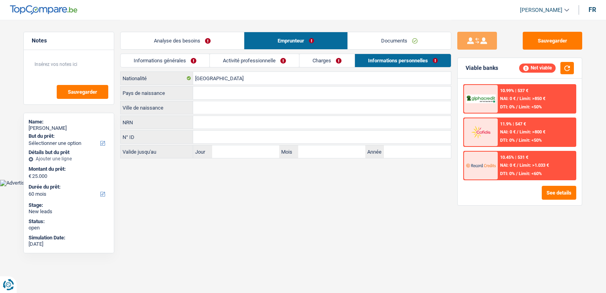
click at [322, 59] on link "Charges" at bounding box center [326, 60] width 55 height 13
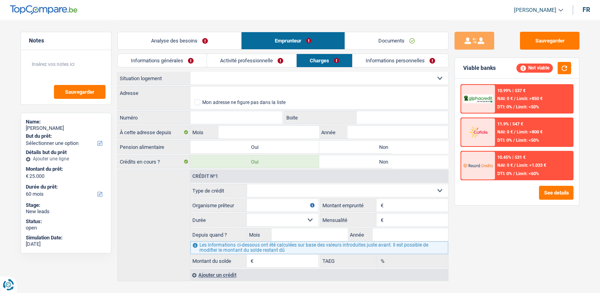
click at [268, 62] on link "Activité professionnelle" at bounding box center [251, 60] width 89 height 13
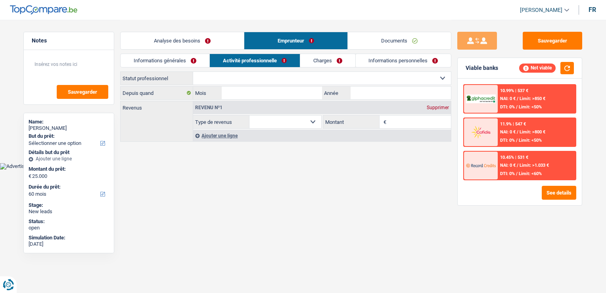
click at [195, 65] on link "Informations générales" at bounding box center [164, 60] width 89 height 13
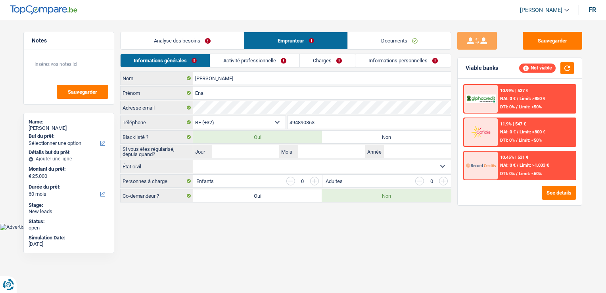
click at [211, 49] on li "Analyse des besoins" at bounding box center [182, 41] width 124 height 18
click at [202, 44] on link "Analyse des besoins" at bounding box center [181, 40] width 123 height 17
